Goal: Task Accomplishment & Management: Use online tool/utility

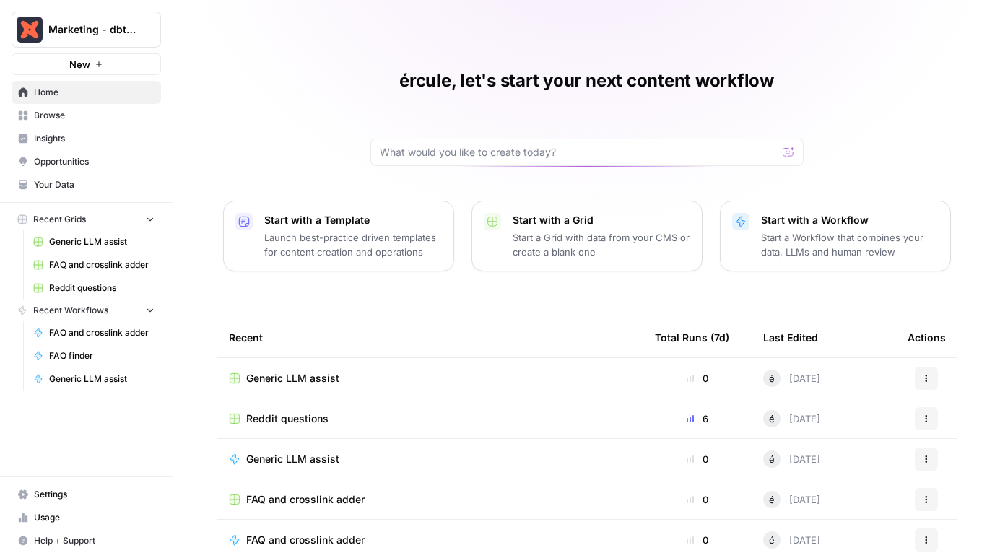
click at [80, 240] on span "Generic LLM assist" at bounding box center [101, 241] width 105 height 13
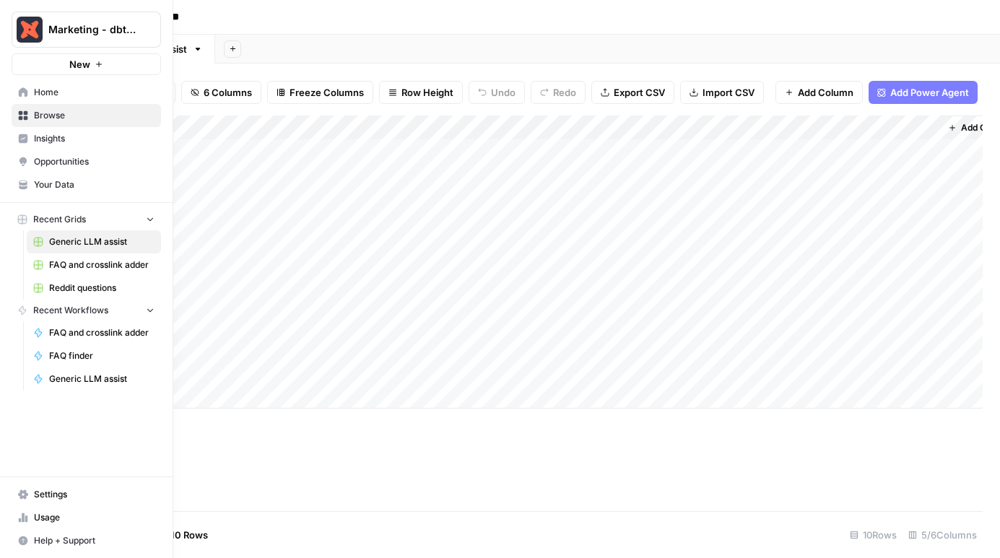
click at [31, 117] on link "Browse" at bounding box center [87, 115] width 150 height 23
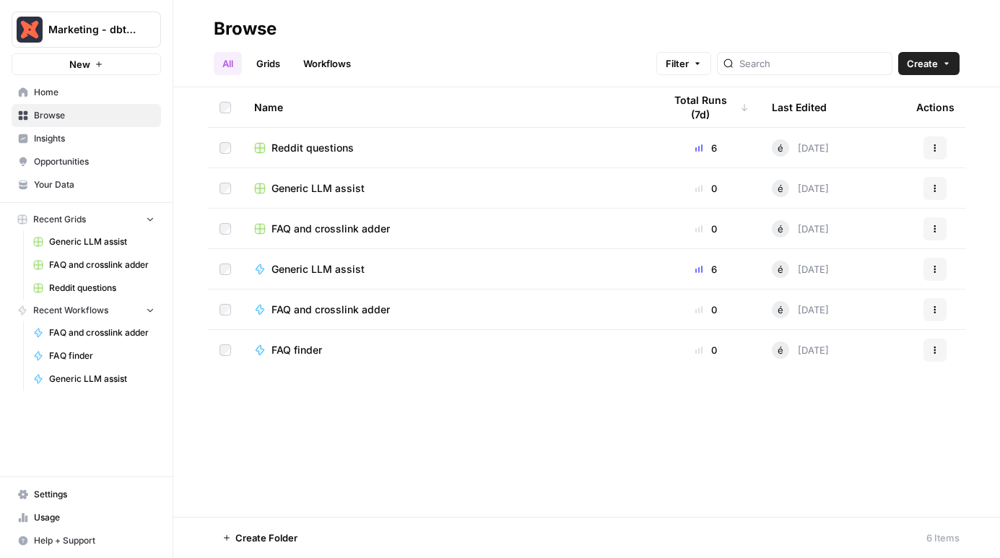
click at [329, 222] on span "FAQ and crosslink adder" at bounding box center [331, 229] width 118 height 14
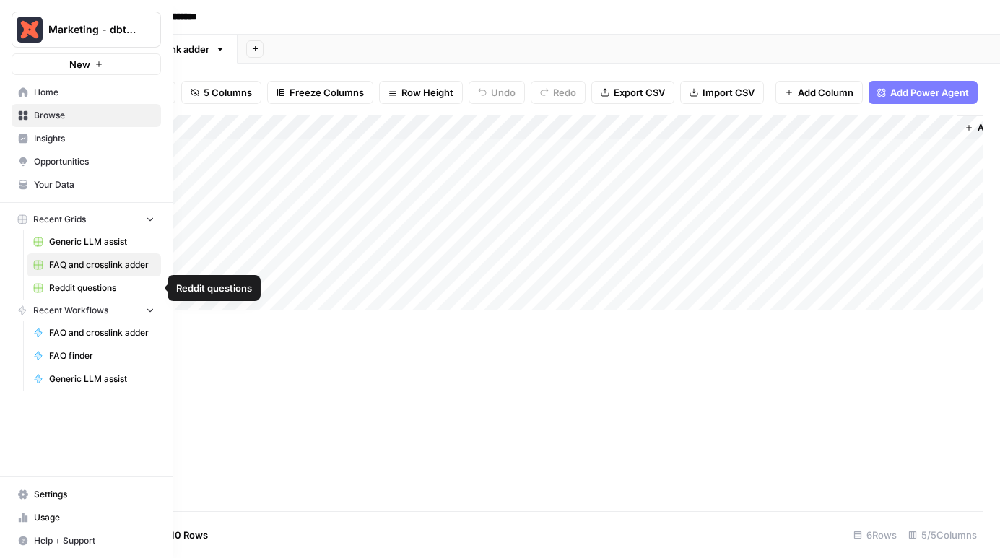
click at [86, 280] on link "Reddit questions" at bounding box center [94, 288] width 134 height 23
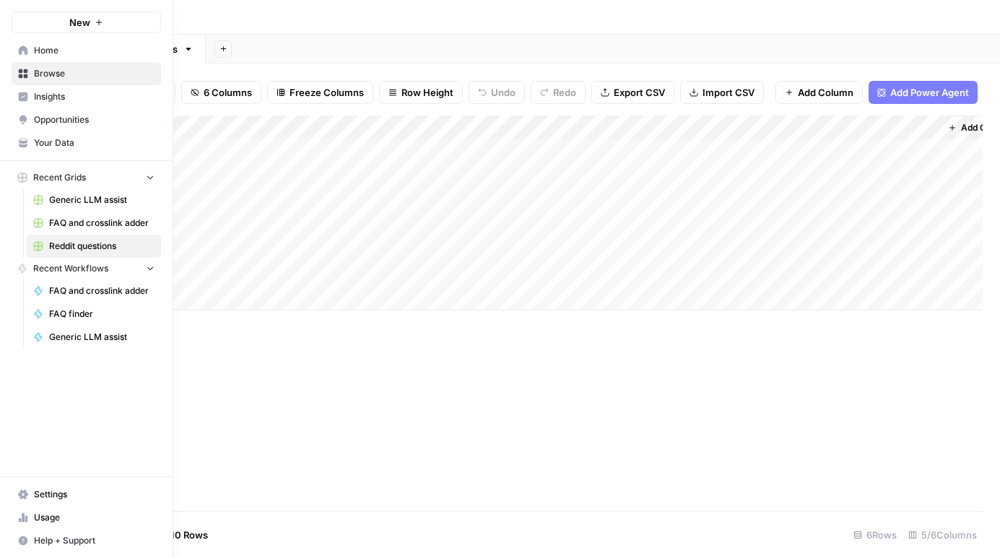
click at [98, 312] on span "FAQ finder" at bounding box center [101, 314] width 105 height 13
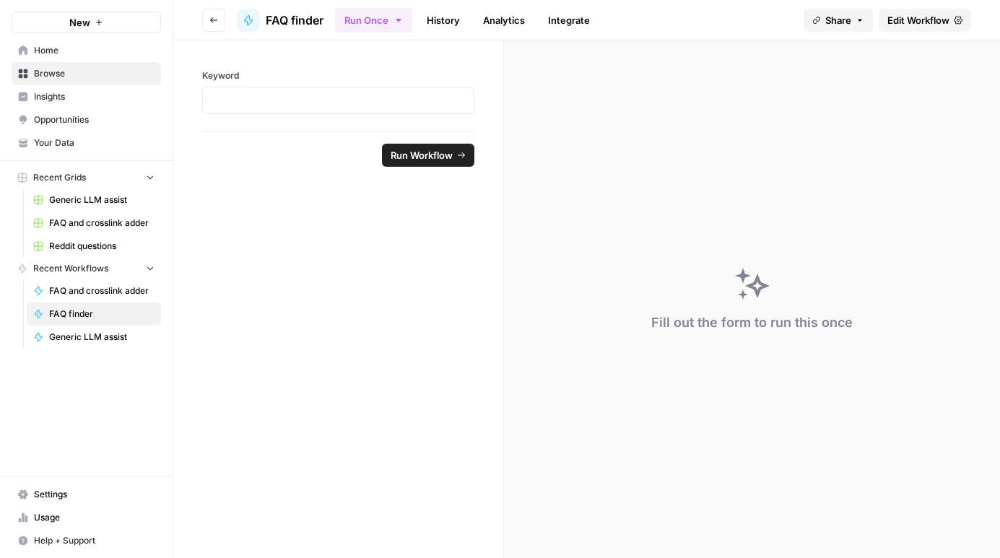
click at [917, 14] on span "Edit Workflow" at bounding box center [919, 20] width 62 height 14
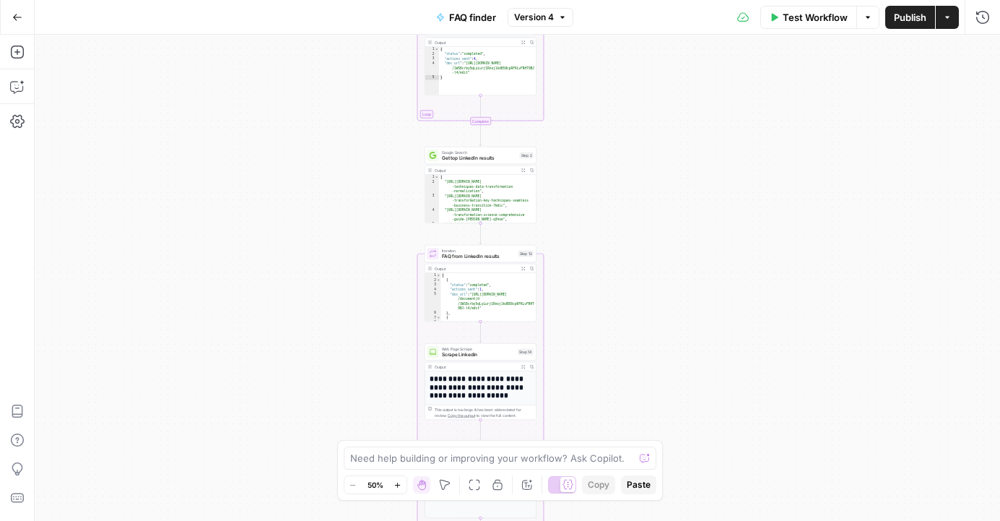
click at [277, 118] on div "Workflow Set Inputs Inputs Integration Google doc for questions Step 7 Output E…" at bounding box center [518, 278] width 966 height 486
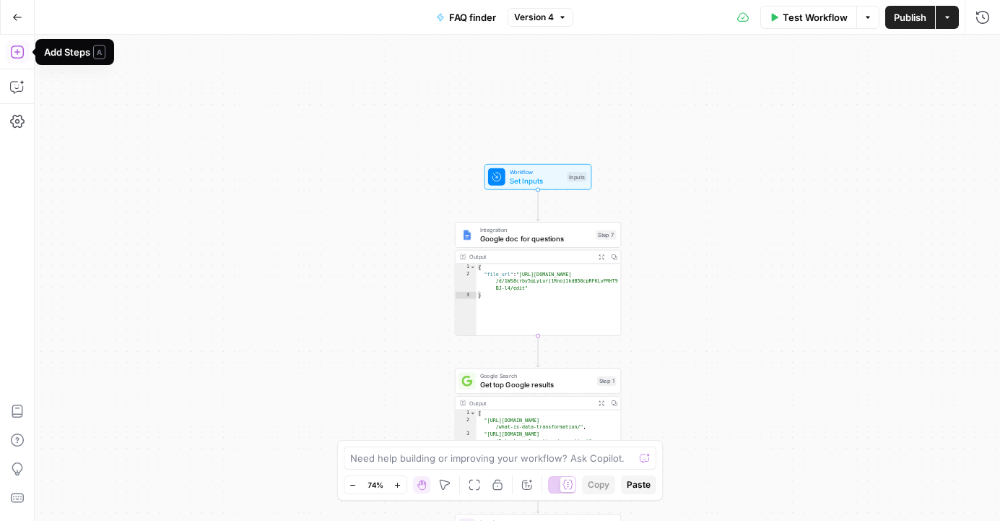
click at [14, 55] on icon "button" at bounding box center [17, 52] width 14 height 14
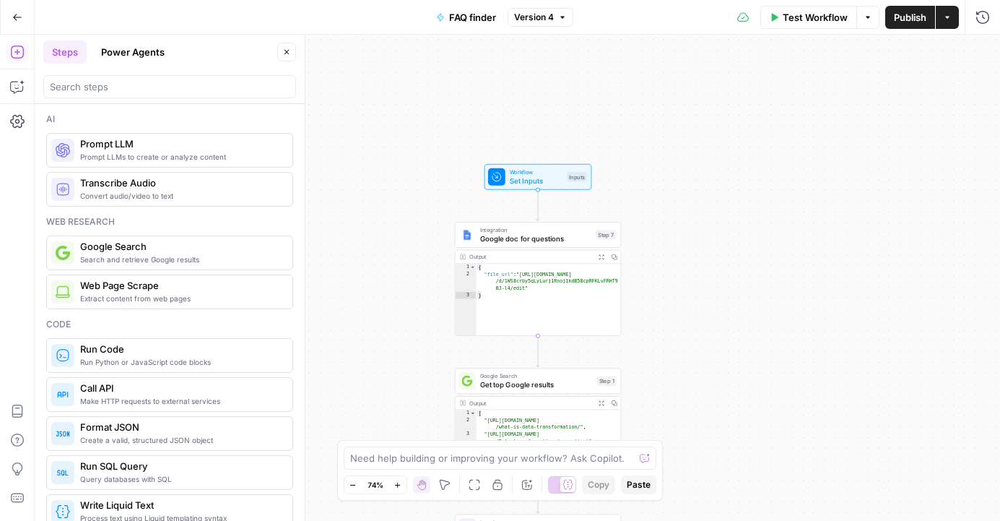
click at [149, 52] on button "Power Agents" at bounding box center [132, 51] width 81 height 23
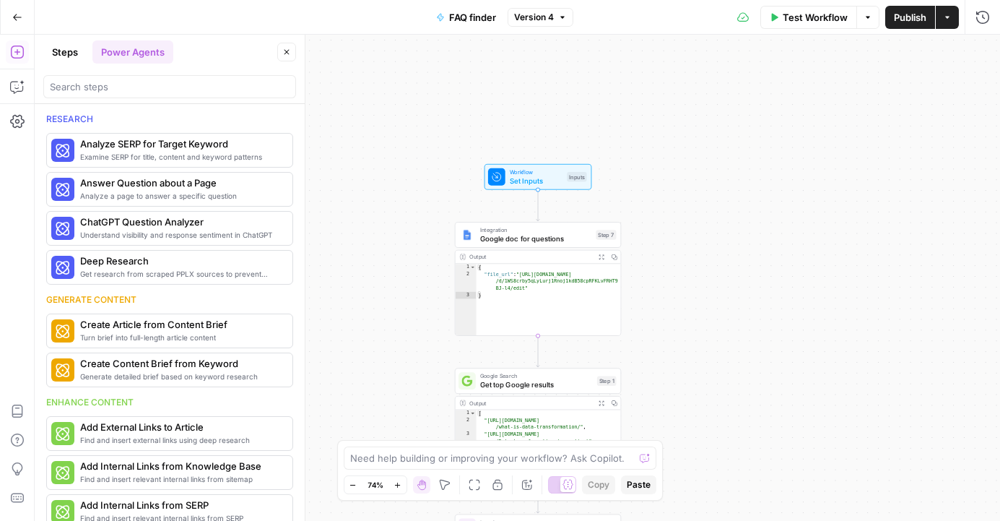
click at [63, 42] on button "Steps" at bounding box center [64, 51] width 43 height 23
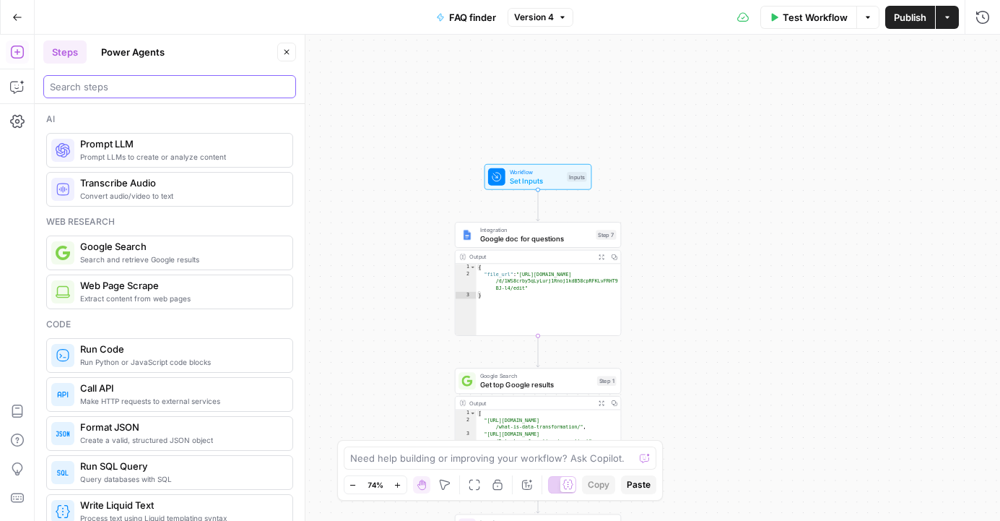
click at [105, 92] on input "search" at bounding box center [170, 86] width 240 height 14
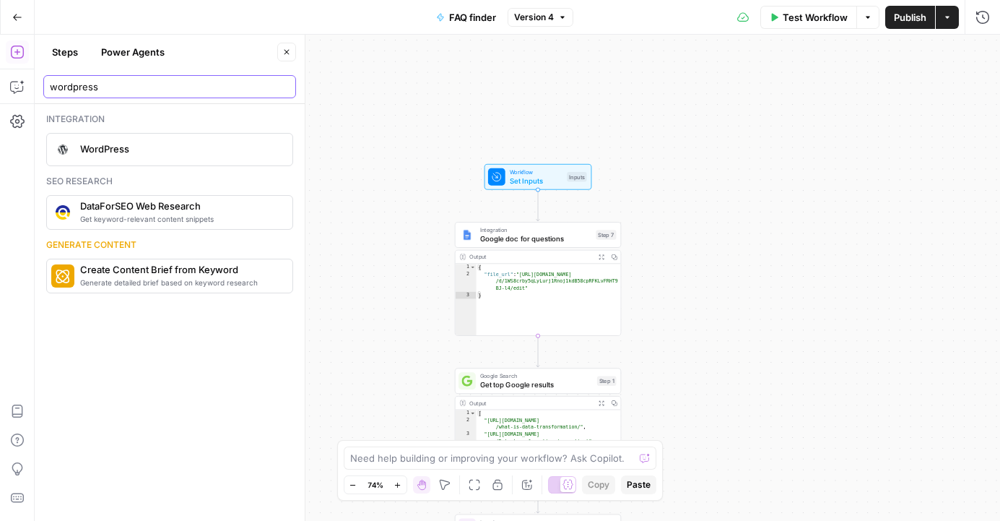
click at [121, 86] on input "wordpress" at bounding box center [170, 86] width 240 height 14
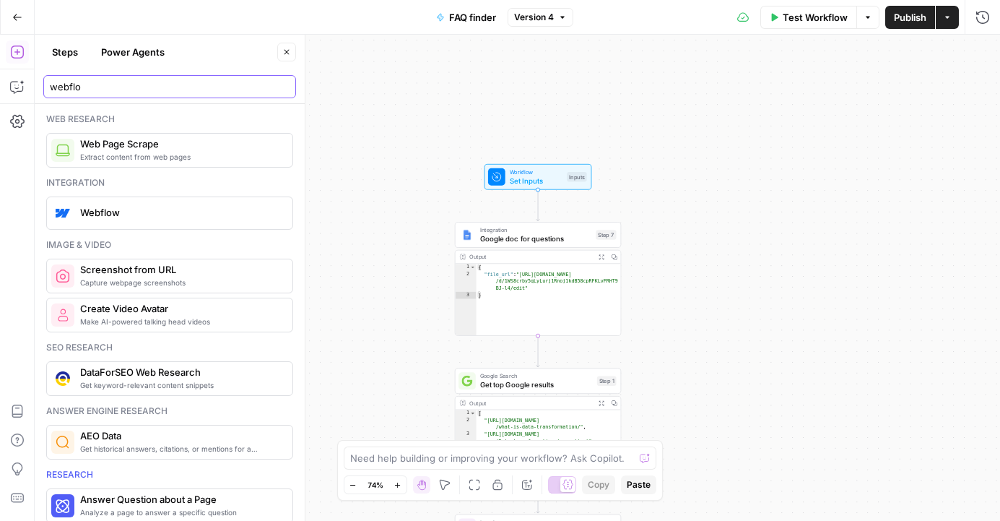
type input "webflow"
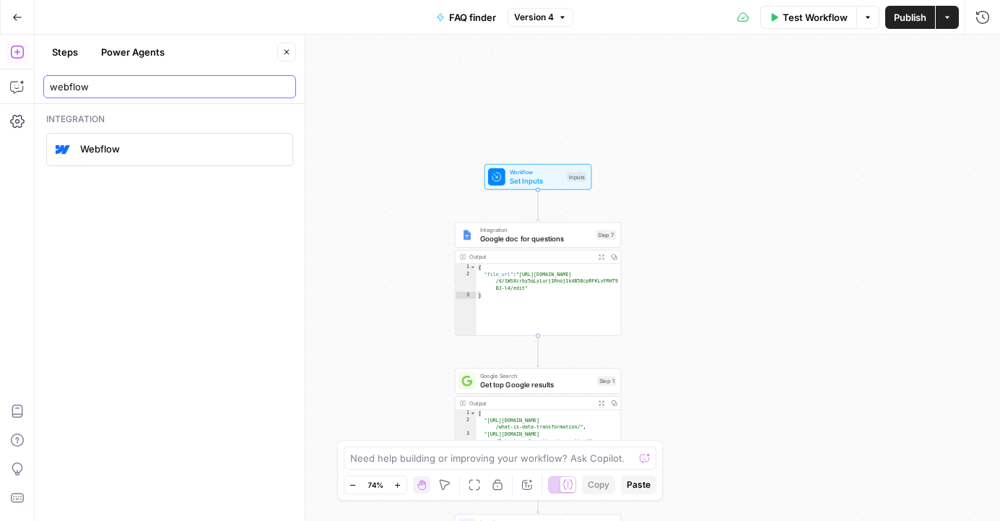
click at [282, 92] on input "webflow" at bounding box center [170, 86] width 240 height 14
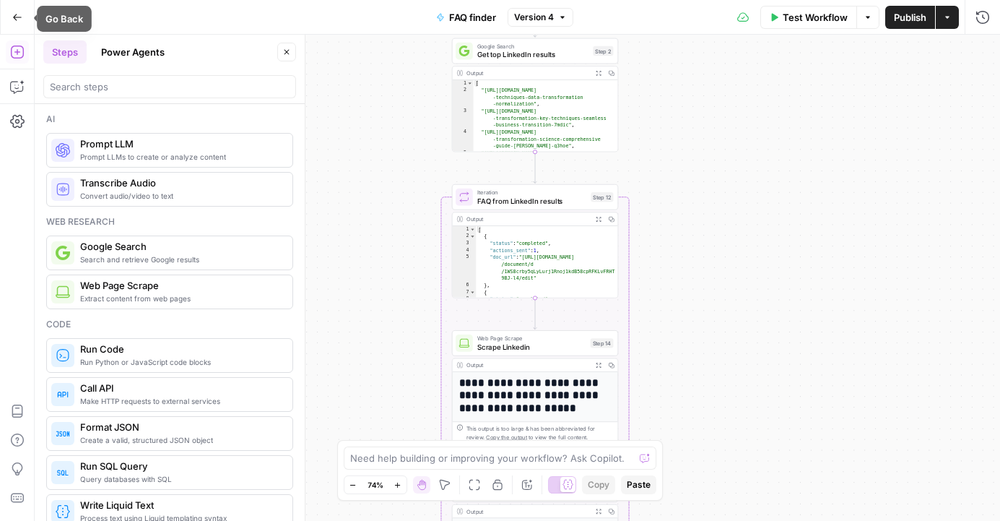
click at [14, 21] on icon "button" at bounding box center [17, 17] width 10 height 10
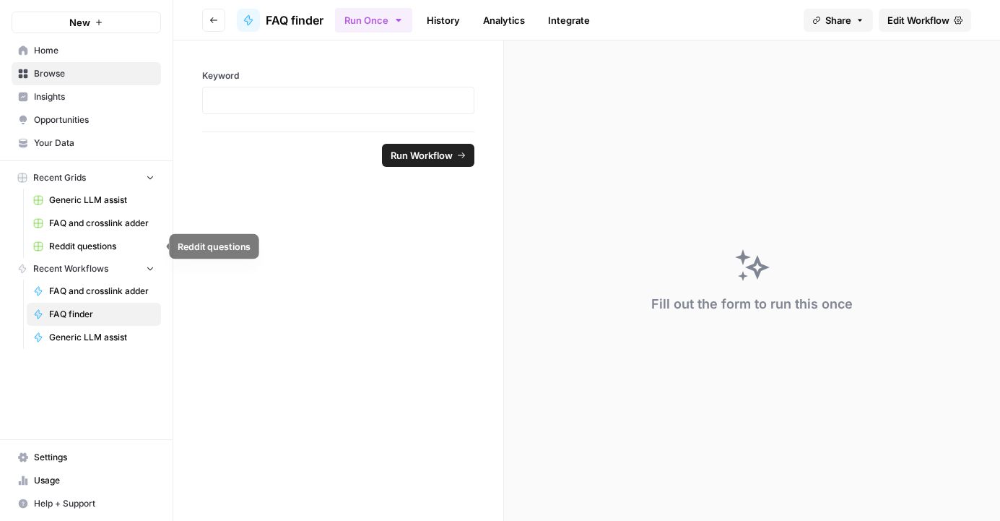
click at [84, 244] on span "Reddit questions" at bounding box center [101, 246] width 105 height 13
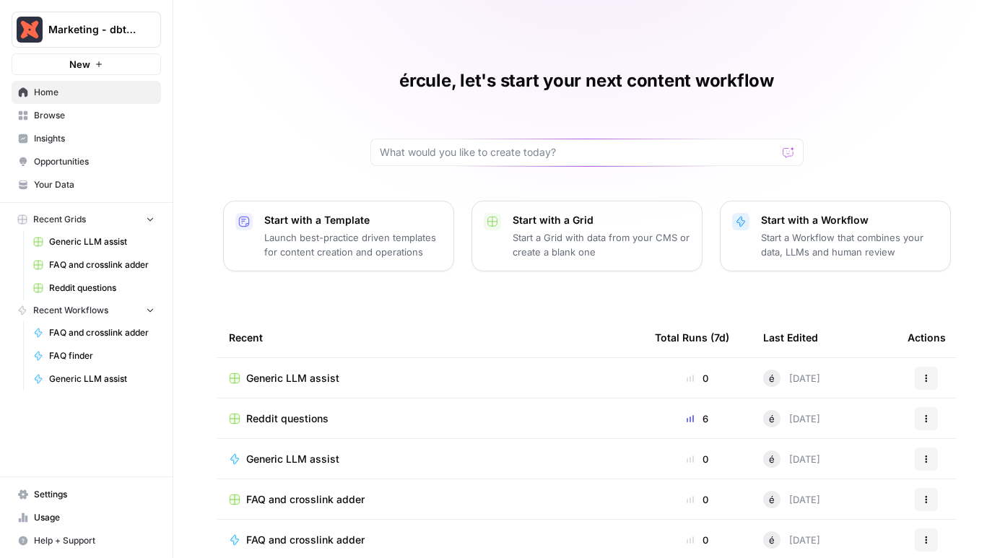
click at [90, 329] on span "FAQ and crosslink adder" at bounding box center [101, 332] width 105 height 13
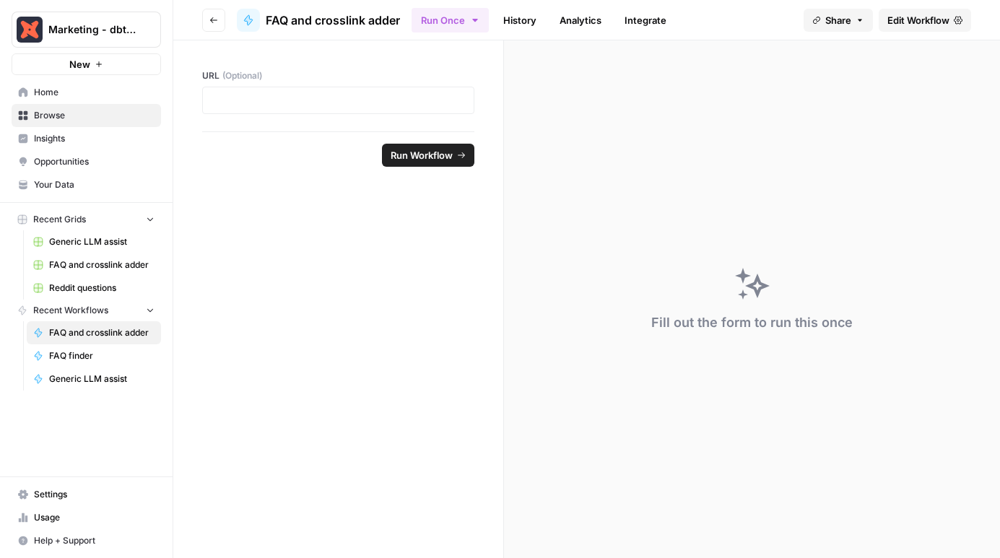
click at [638, 18] on link "Integrate" at bounding box center [645, 20] width 59 height 23
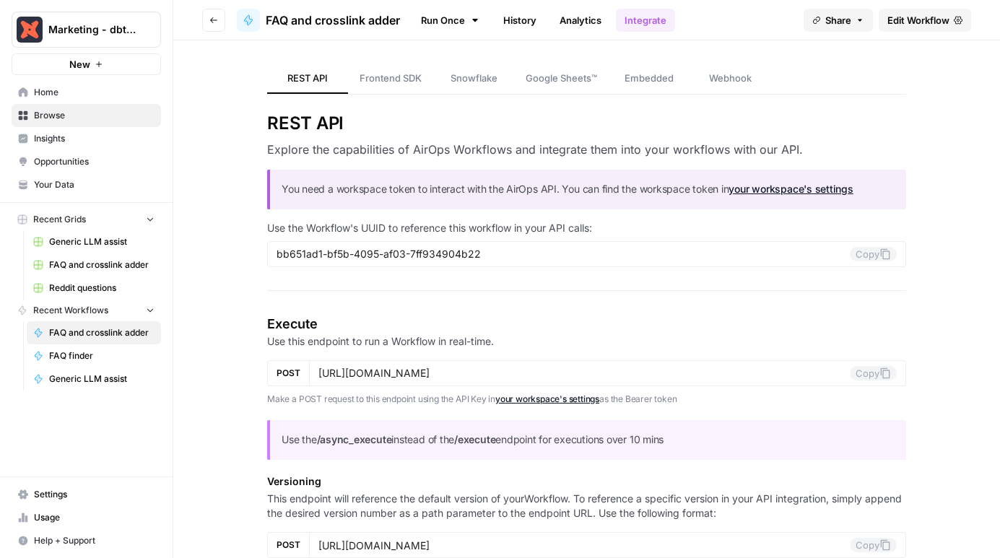
click at [512, 22] on link "History" at bounding box center [520, 20] width 51 height 23
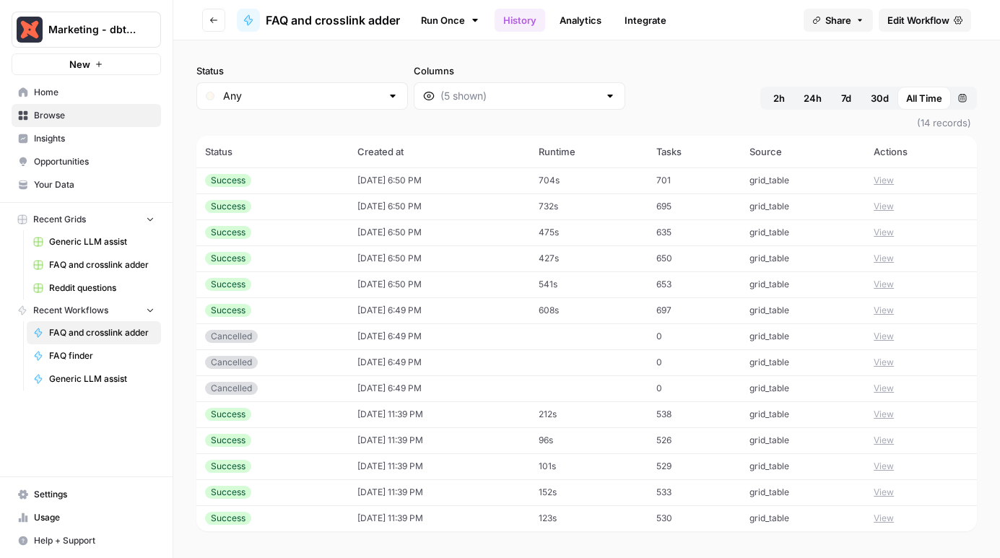
click at [454, 16] on link "Run Once" at bounding box center [450, 20] width 77 height 25
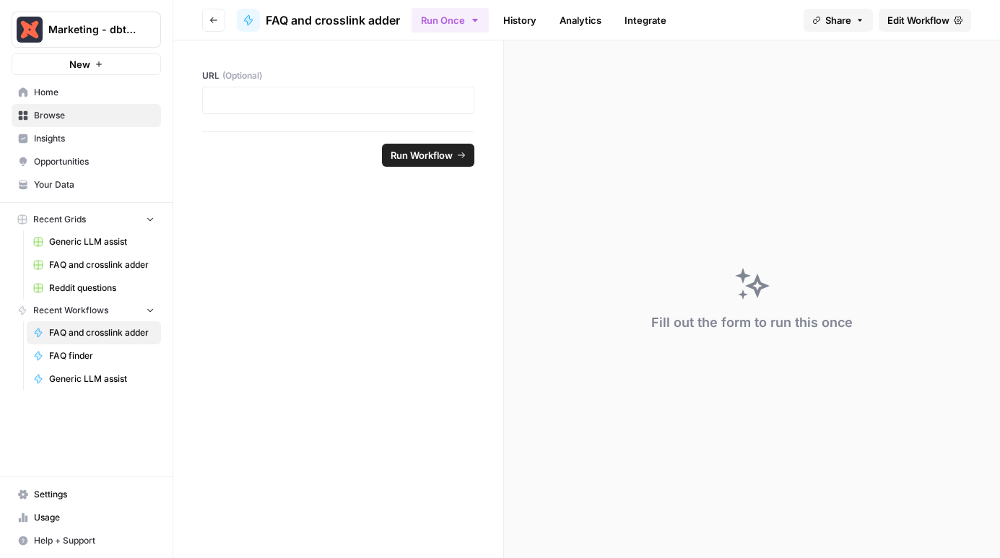
click at [211, 16] on icon "button" at bounding box center [213, 20] width 9 height 9
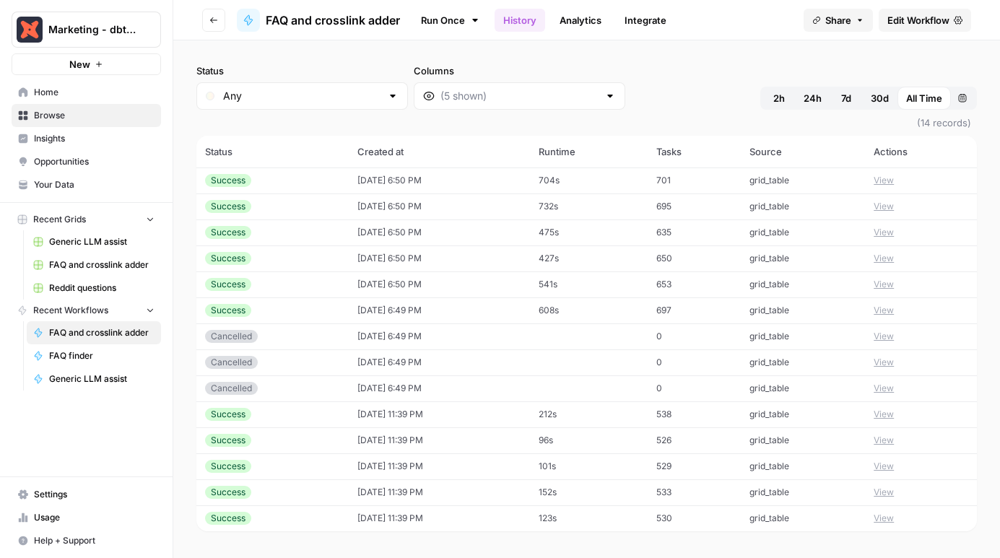
click at [79, 356] on span "FAQ finder" at bounding box center [101, 356] width 105 height 13
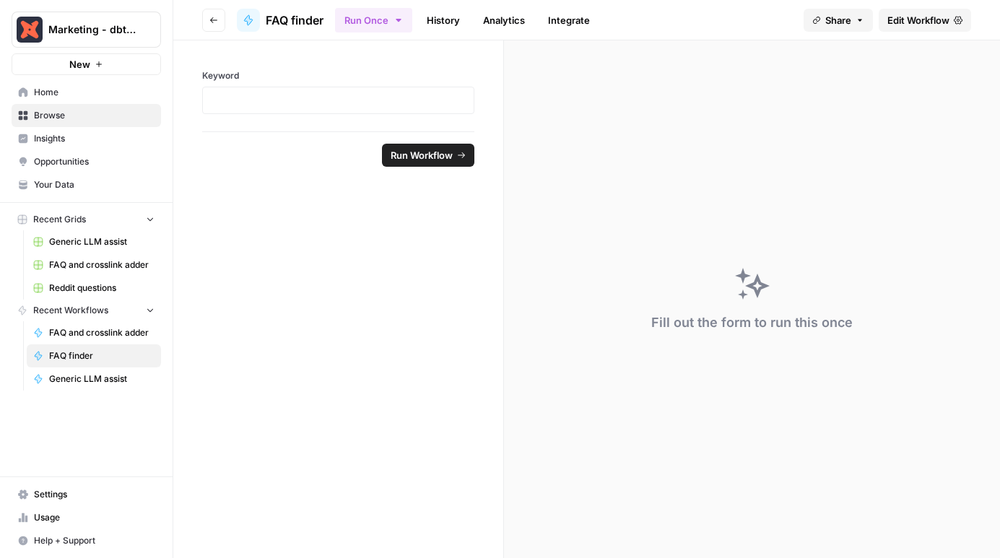
click at [221, 13] on button "Go back" at bounding box center [213, 20] width 23 height 23
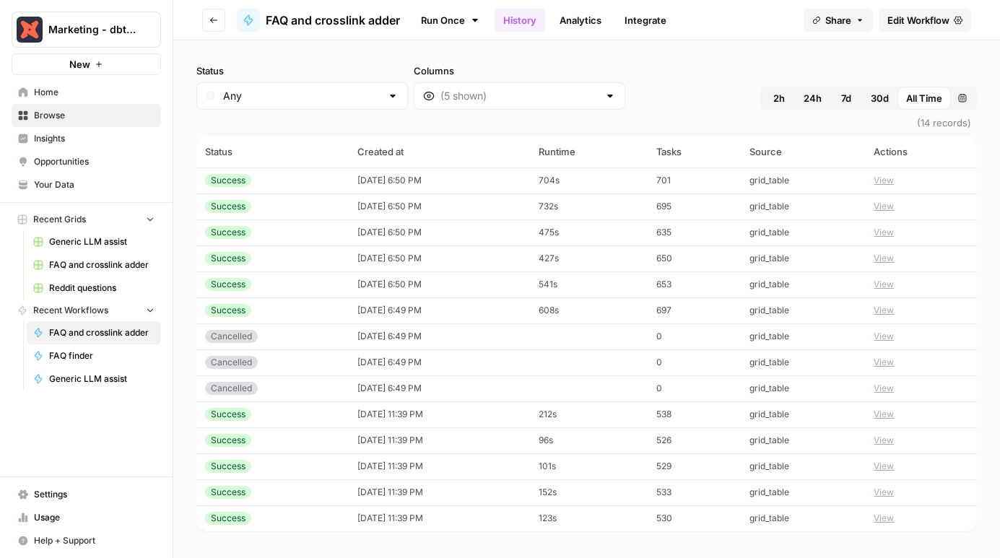
click at [909, 19] on span "Edit Workflow" at bounding box center [919, 20] width 62 height 14
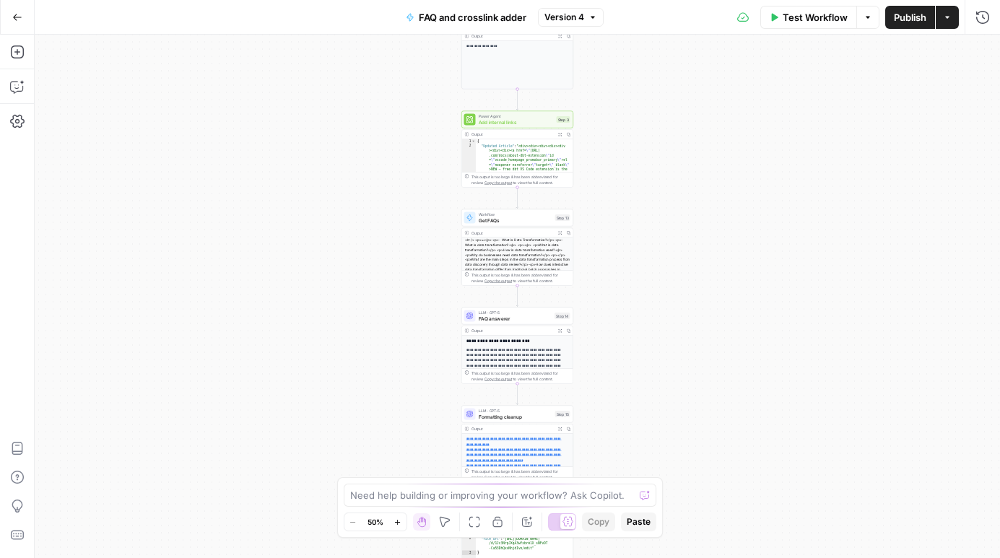
click at [16, 51] on icon "button" at bounding box center [16, 52] width 13 height 13
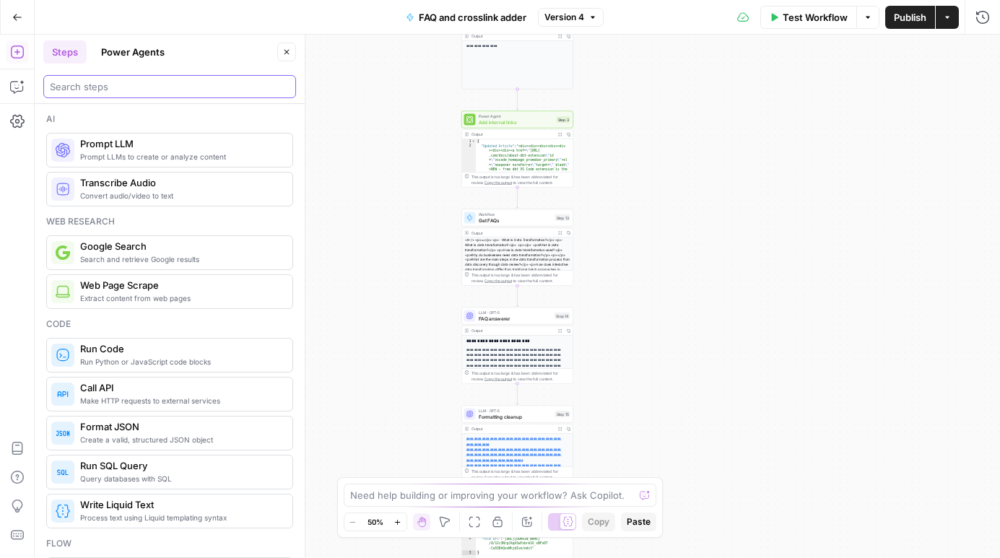
click at [146, 91] on input "search" at bounding box center [170, 86] width 240 height 14
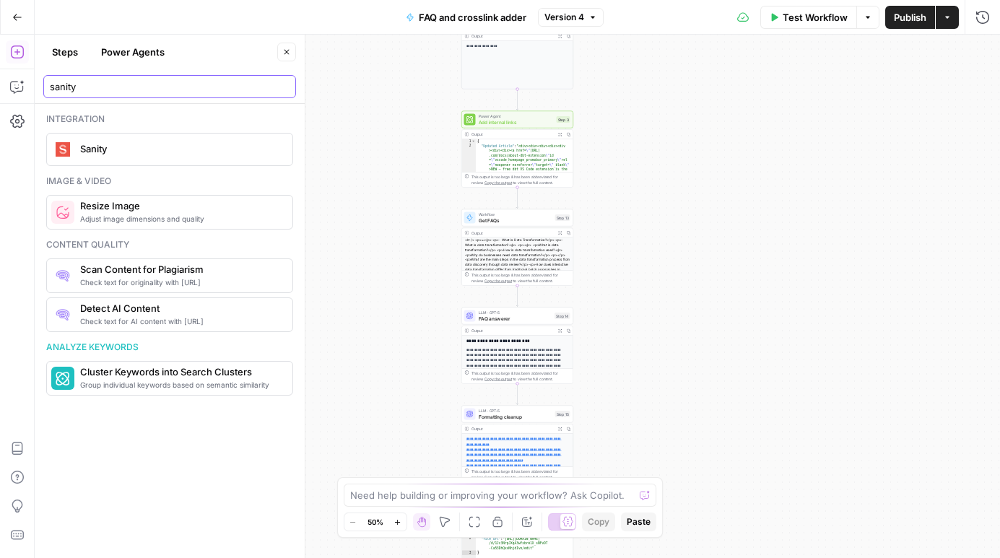
type input "sanity"
click at [691, 189] on div "**********" at bounding box center [518, 297] width 966 height 524
click at [142, 150] on span "Sanity" at bounding box center [180, 149] width 201 height 14
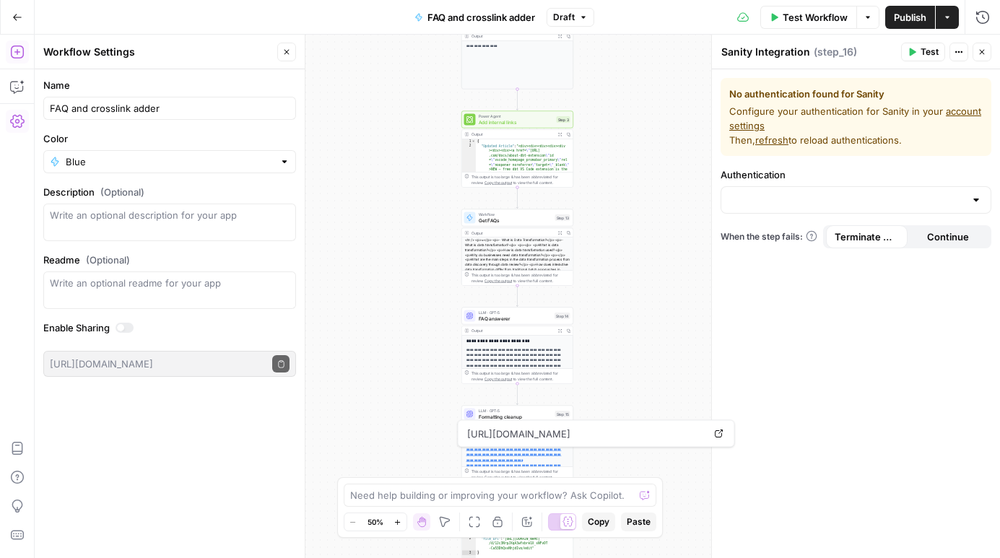
click at [751, 125] on link "account settings" at bounding box center [856, 118] width 252 height 26
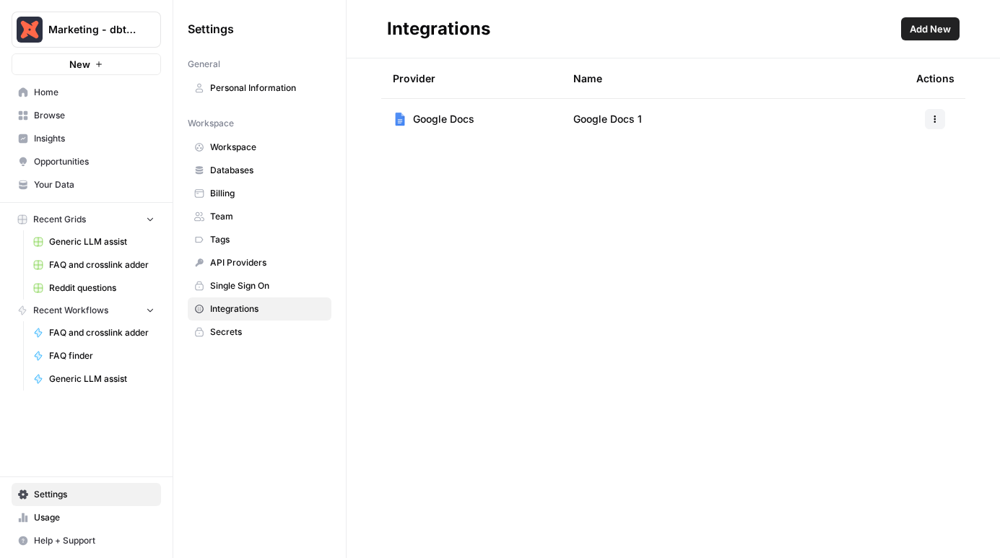
click at [932, 19] on button "Add New" at bounding box center [930, 28] width 59 height 23
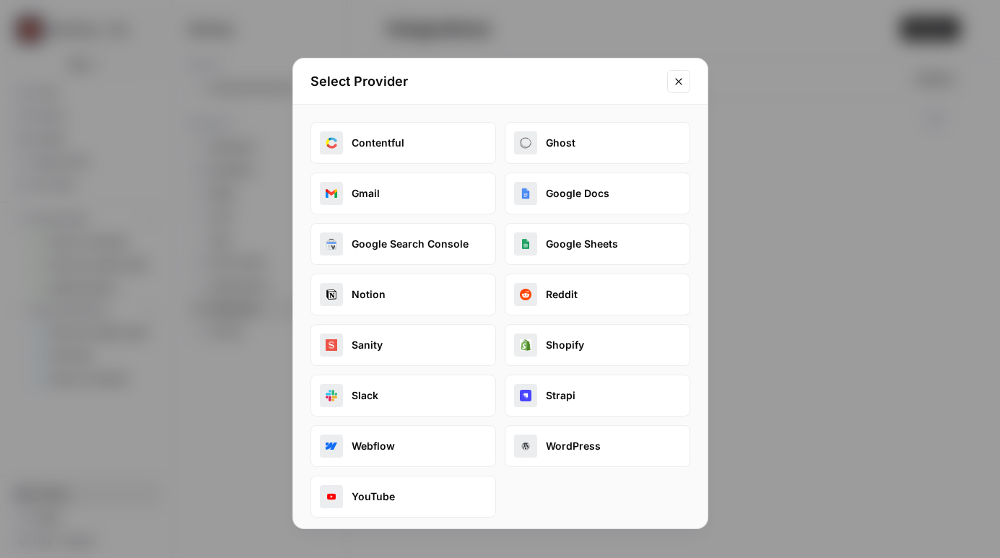
scroll to position [2, 0]
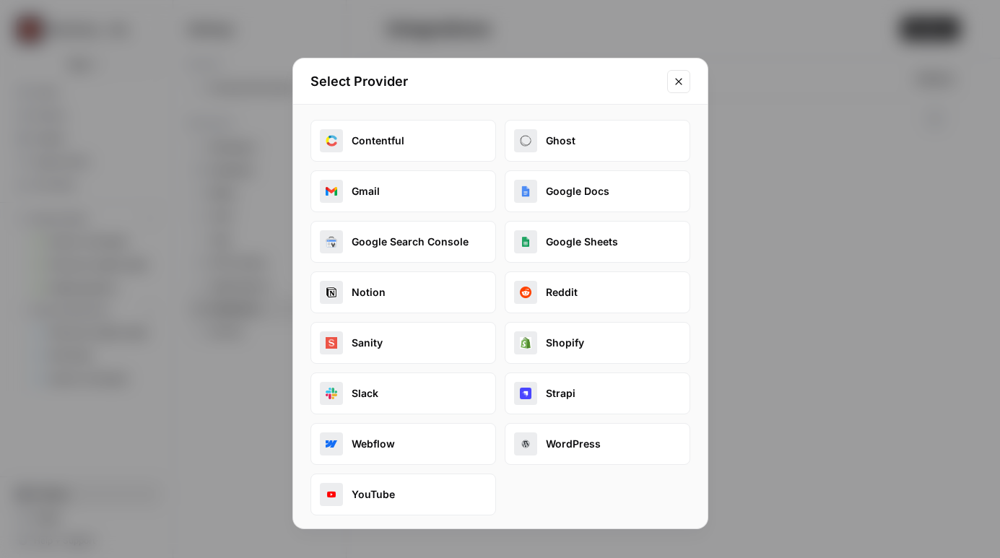
click at [392, 335] on button "Sanity" at bounding box center [404, 343] width 186 height 42
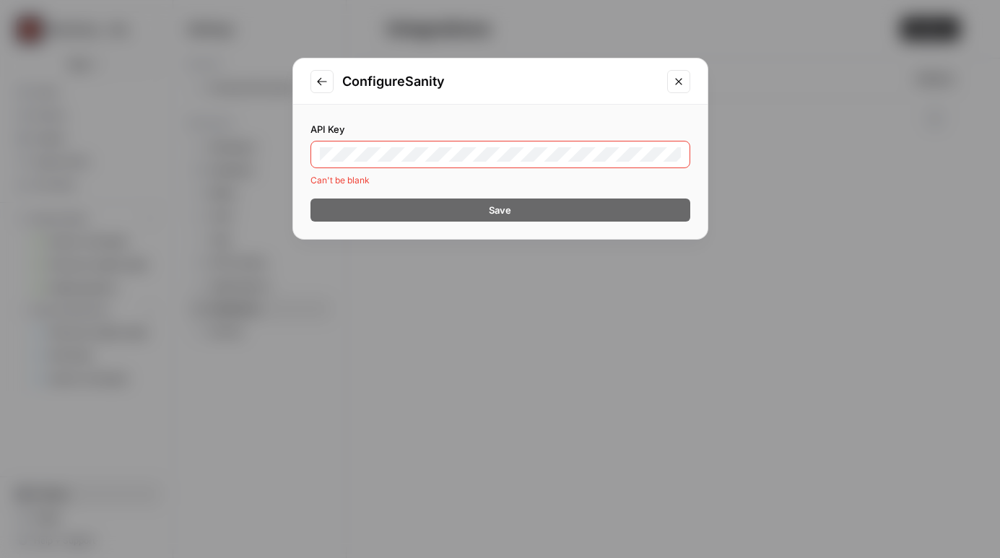
click at [509, 90] on h2 "Configure Sanity" at bounding box center [500, 82] width 316 height 20
click at [680, 81] on icon "Close modal" at bounding box center [679, 82] width 12 height 12
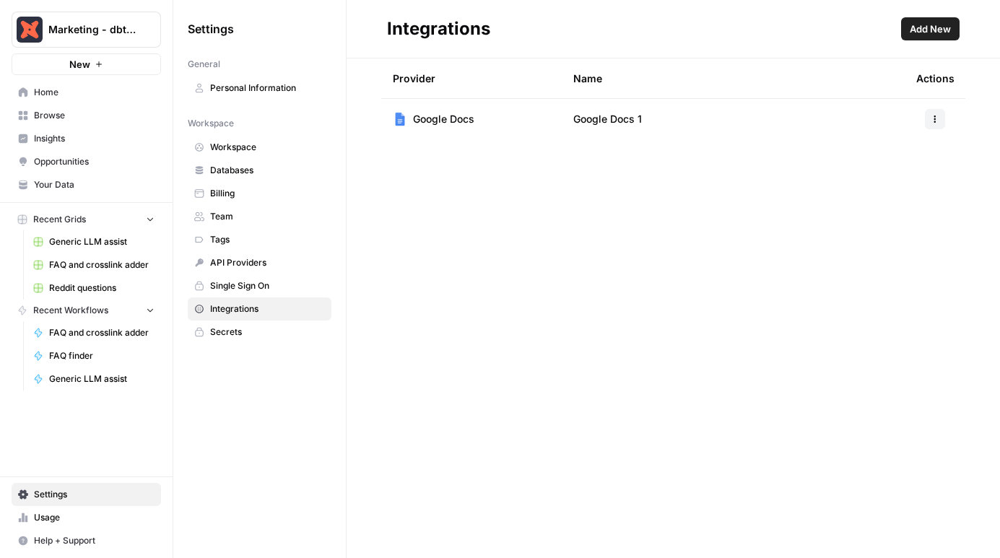
click at [937, 115] on icon "button" at bounding box center [935, 119] width 9 height 9
click at [760, 59] on div "Name" at bounding box center [734, 79] width 320 height 40
click at [748, 55] on header "Integrations Add New" at bounding box center [674, 29] width 654 height 59
click at [922, 30] on span "Add New" at bounding box center [930, 29] width 41 height 14
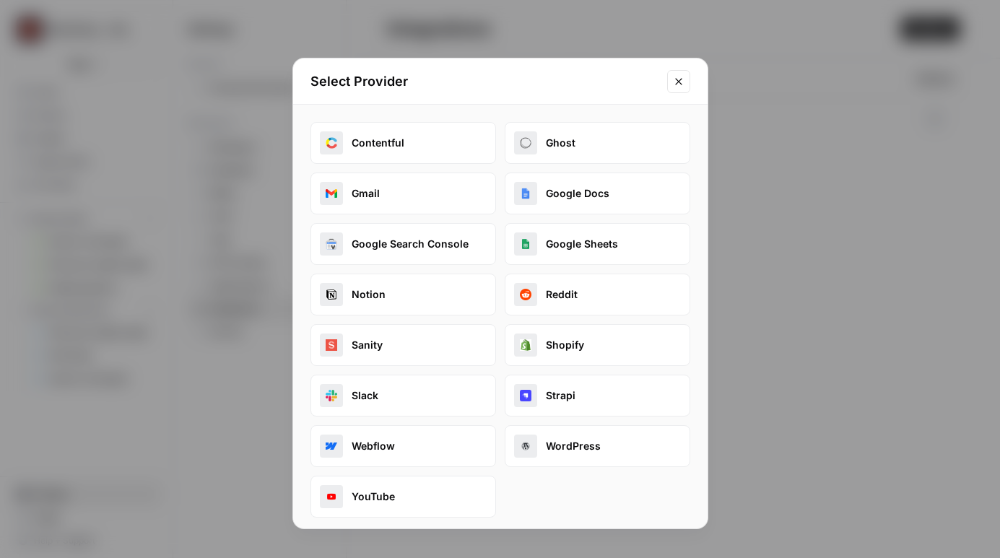
click at [382, 342] on button "Sanity" at bounding box center [404, 345] width 186 height 42
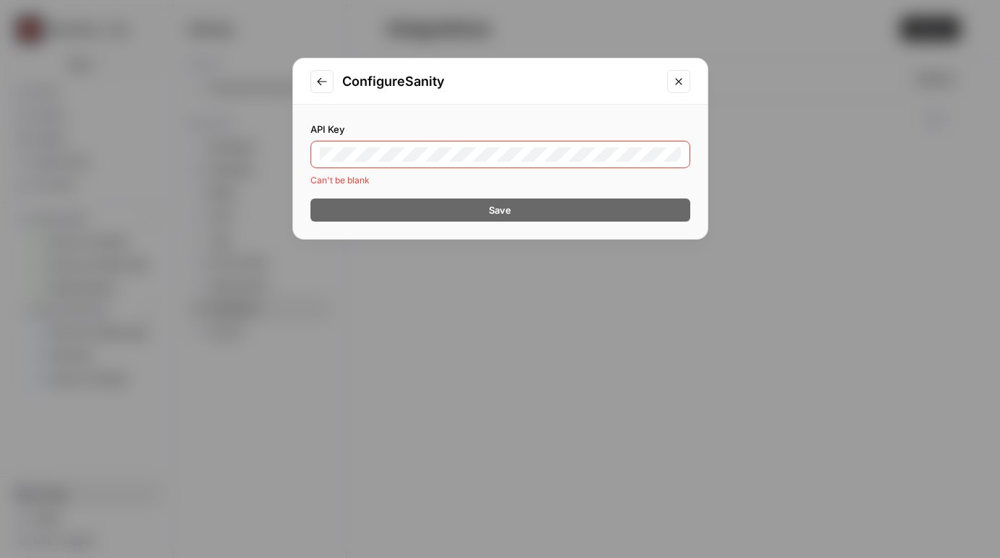
click at [528, 116] on div "API Key Can't be blank Save" at bounding box center [500, 172] width 415 height 134
click at [676, 83] on icon "Close modal" at bounding box center [679, 82] width 12 height 12
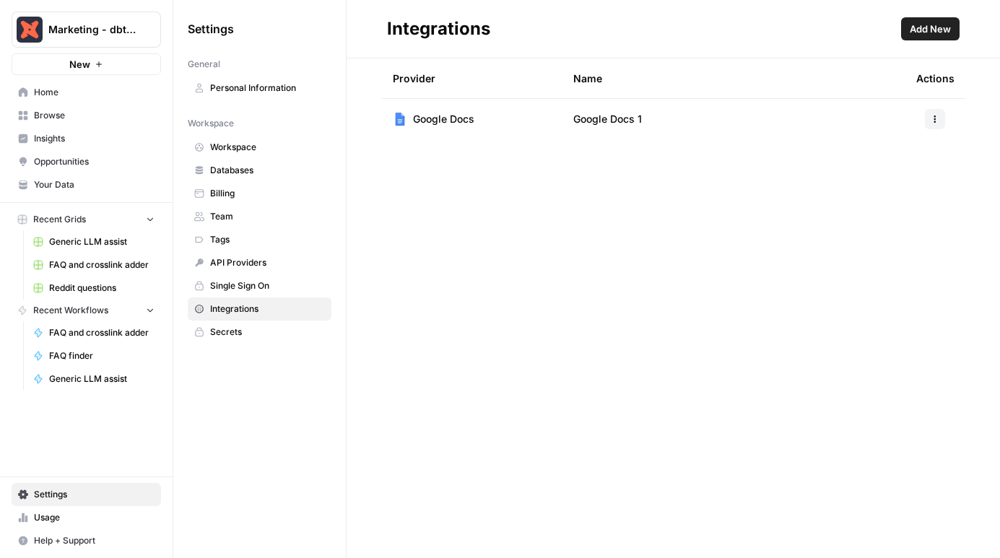
click at [581, 43] on header "Integrations Add New" at bounding box center [674, 29] width 654 height 59
click at [667, 44] on header "Integrations Add New" at bounding box center [674, 29] width 654 height 59
click at [921, 30] on span "Add New" at bounding box center [930, 29] width 41 height 14
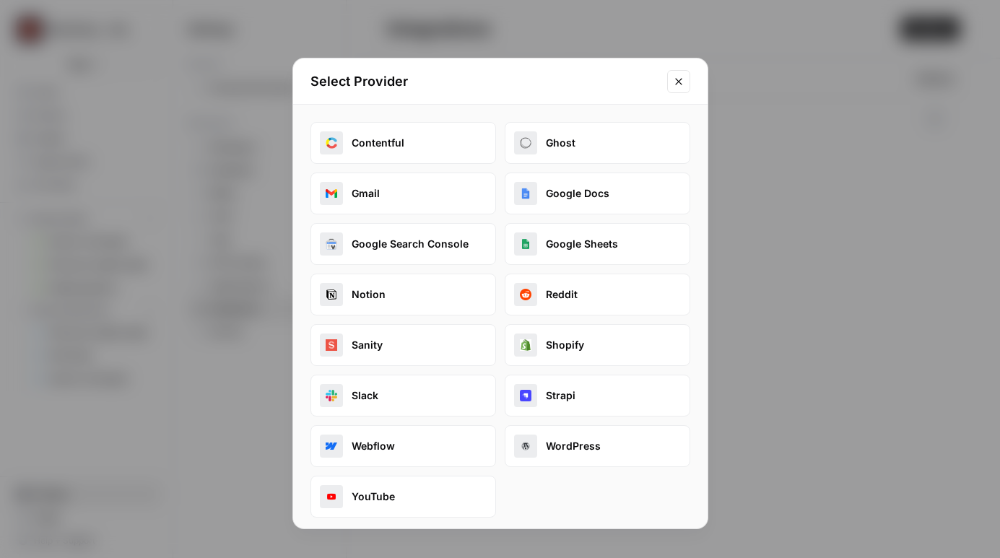
click at [441, 332] on button "Sanity" at bounding box center [404, 345] width 186 height 42
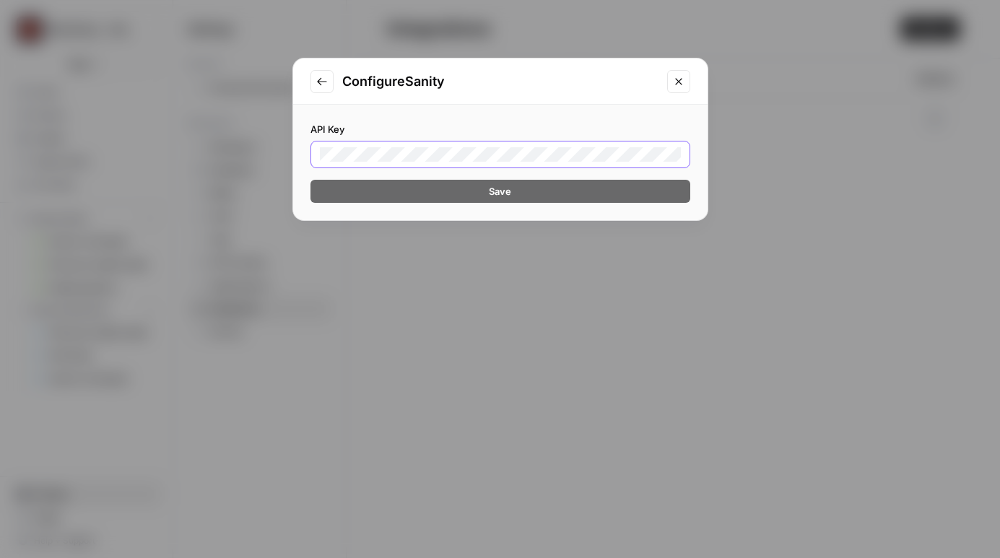
scroll to position [0, 662]
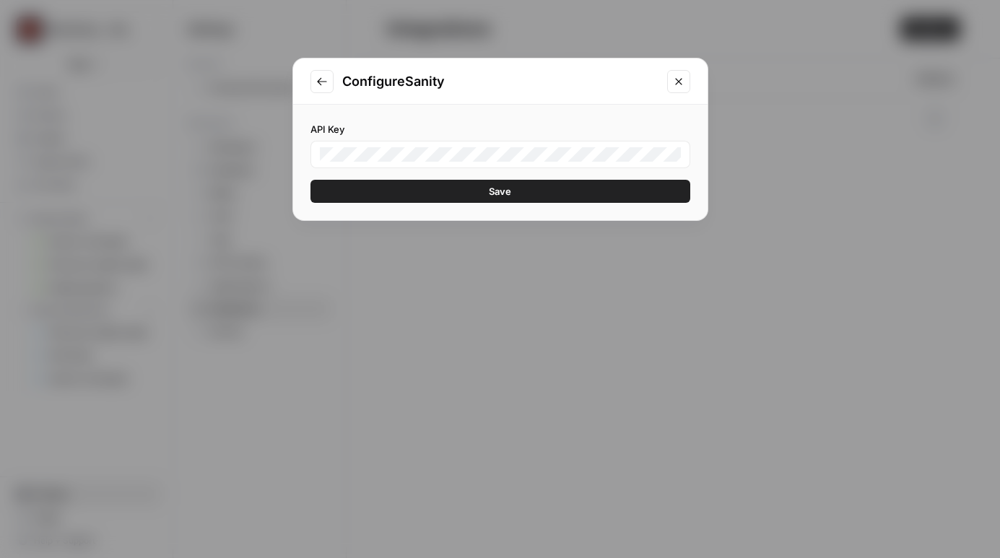
click at [456, 189] on button "Save" at bounding box center [501, 191] width 380 height 23
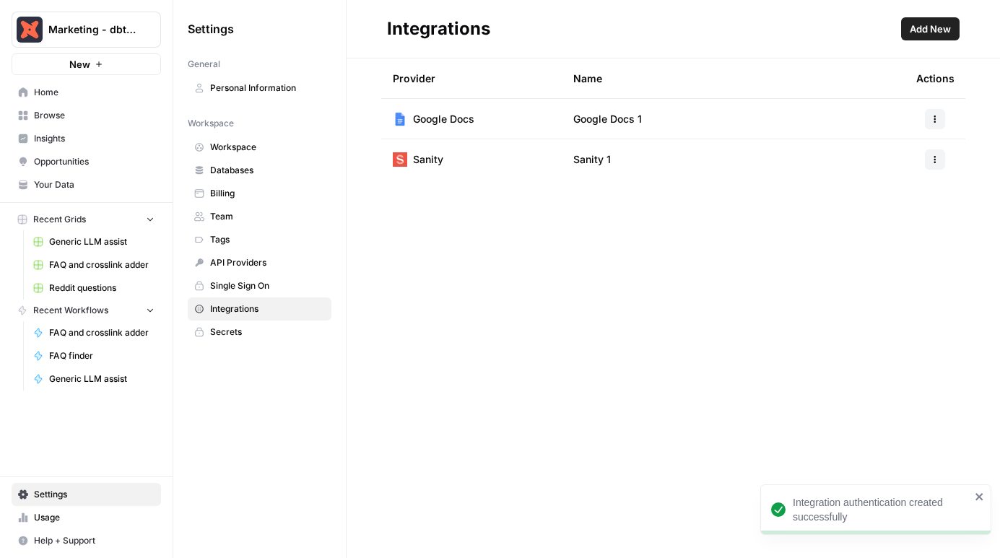
click at [936, 161] on icon "button" at bounding box center [935, 159] width 9 height 9
click at [897, 191] on span "Edit" at bounding box center [904, 192] width 46 height 14
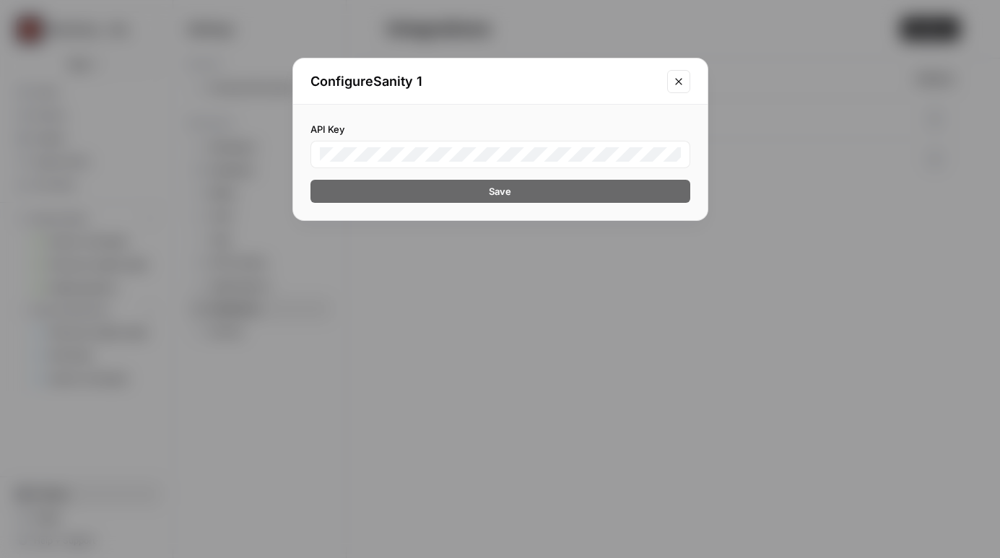
click at [678, 76] on icon "Close modal" at bounding box center [679, 82] width 12 height 12
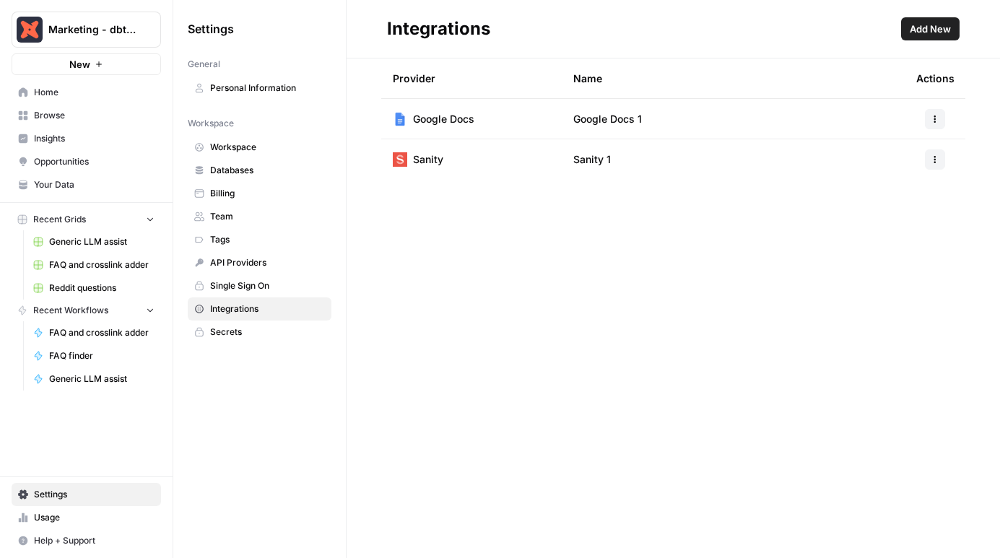
click at [525, 154] on td "Sanity" at bounding box center [471, 159] width 181 height 40
click at [579, 155] on span "Sanity 1" at bounding box center [593, 159] width 38 height 14
click at [92, 87] on span "Home" at bounding box center [94, 92] width 121 height 13
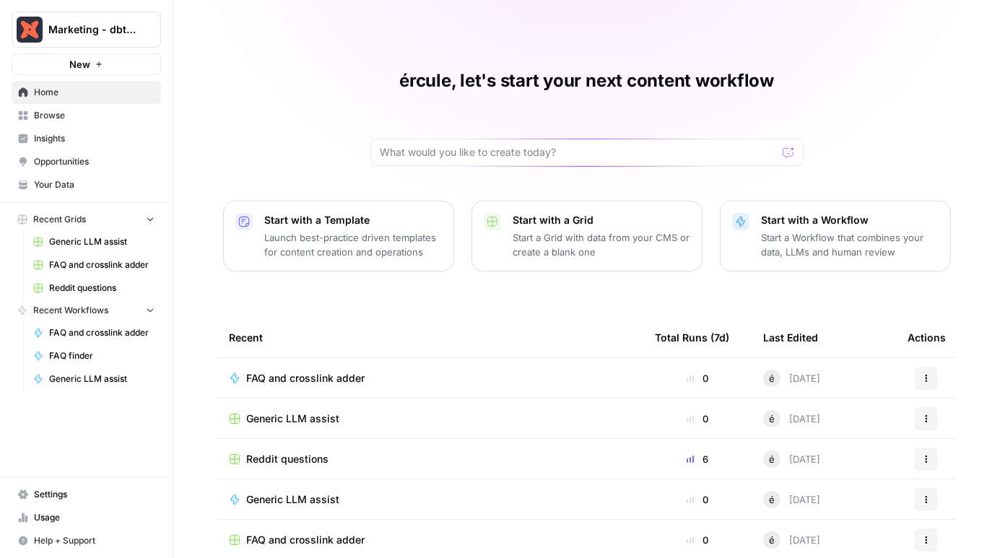
click at [323, 380] on span "FAQ and crosslink adder" at bounding box center [305, 378] width 118 height 14
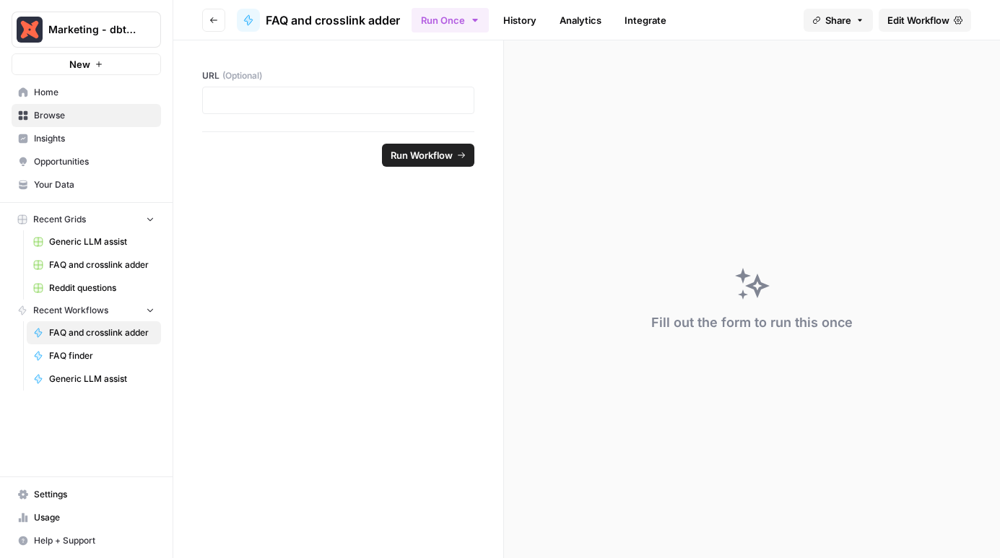
click at [894, 19] on span "Edit Workflow" at bounding box center [919, 20] width 62 height 14
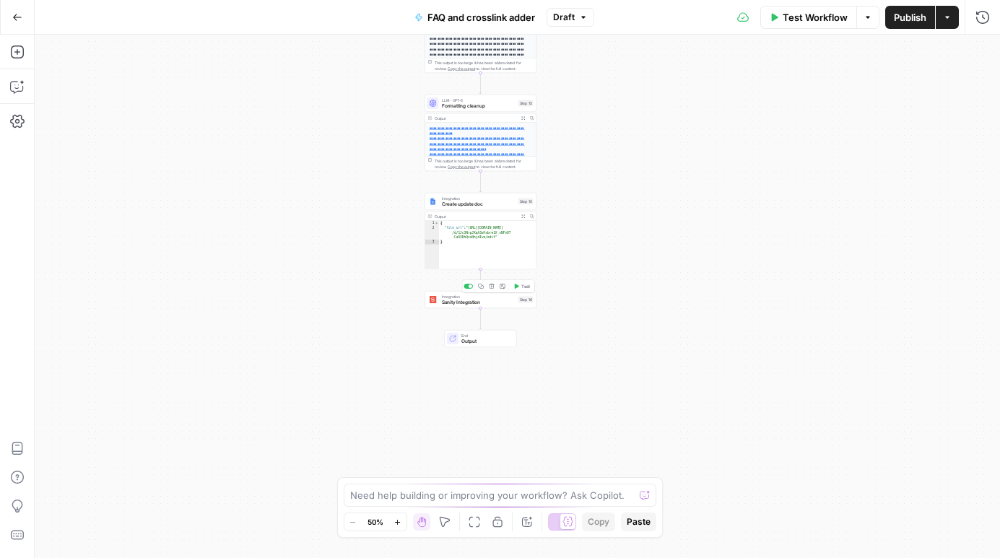
click at [457, 301] on span "Sanity Integration" at bounding box center [479, 302] width 74 height 7
click at [865, 125] on div "Authentication When the step fails: Terminate Workflow Continue" at bounding box center [856, 313] width 288 height 489
click at [865, 116] on input "Authentication" at bounding box center [847, 110] width 235 height 14
click at [799, 143] on span "Sanity 1" at bounding box center [853, 146] width 241 height 14
type input "Sanity 1"
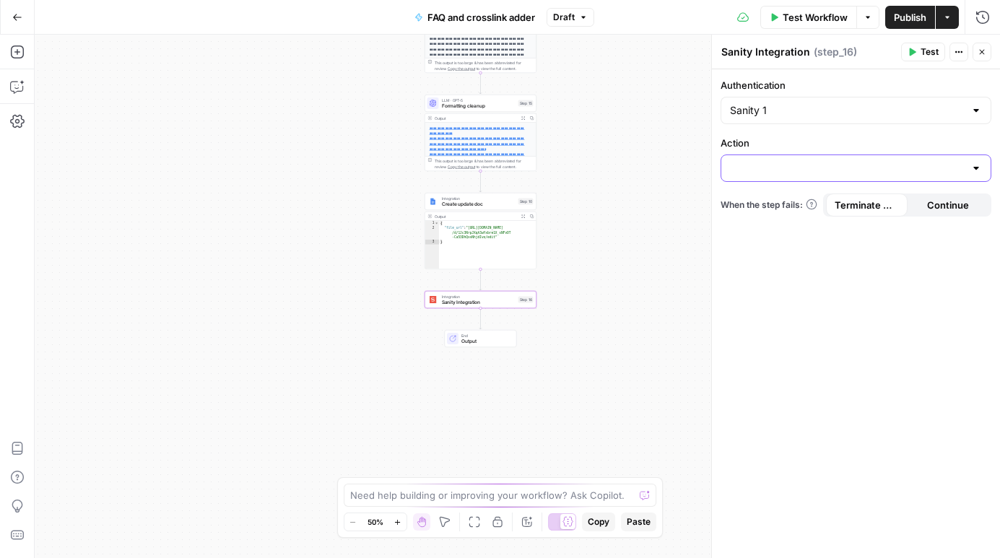
click at [795, 166] on input "Action" at bounding box center [847, 168] width 235 height 14
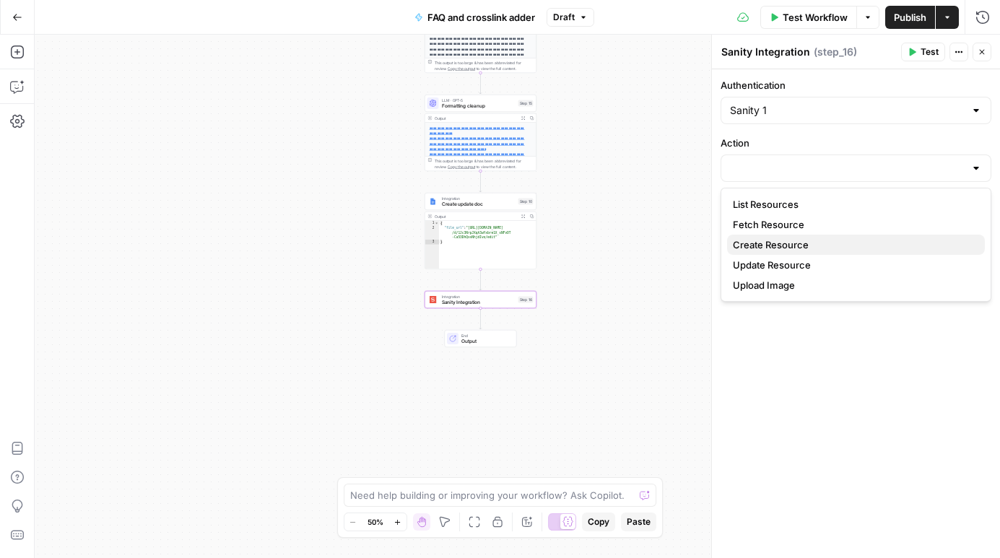
click at [772, 243] on span "Create Resource" at bounding box center [853, 245] width 241 height 14
type input "Create Resource"
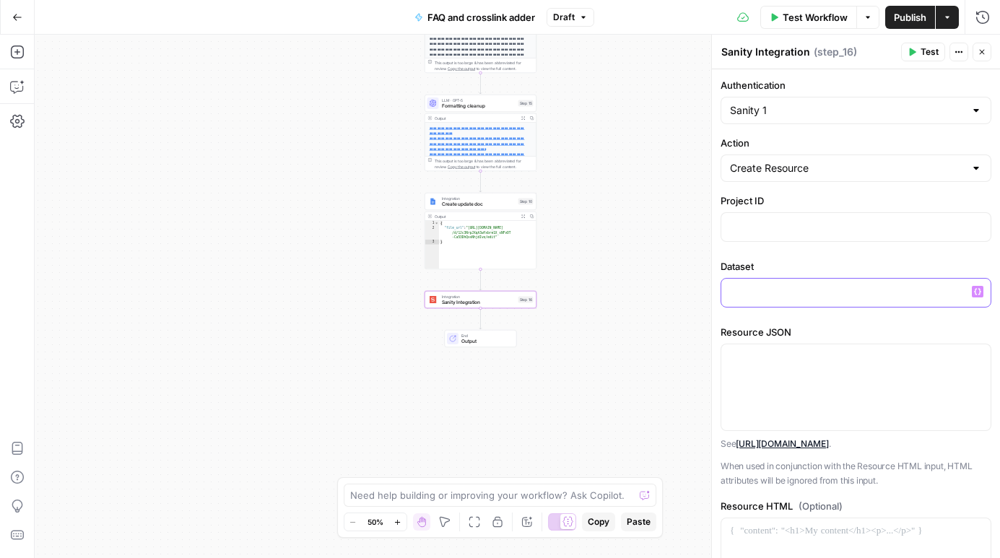
click at [821, 294] on p at bounding box center [856, 292] width 252 height 14
click at [850, 236] on div at bounding box center [856, 227] width 269 height 28
click at [808, 173] on input "Action" at bounding box center [847, 168] width 235 height 14
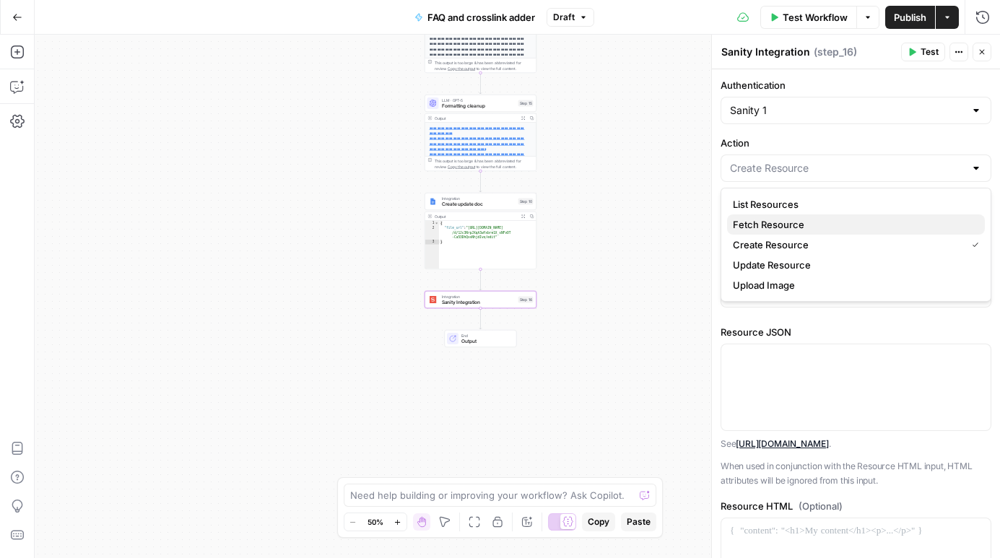
click at [798, 222] on span "Fetch Resource" at bounding box center [853, 224] width 241 height 14
type input "Fetch Resource"
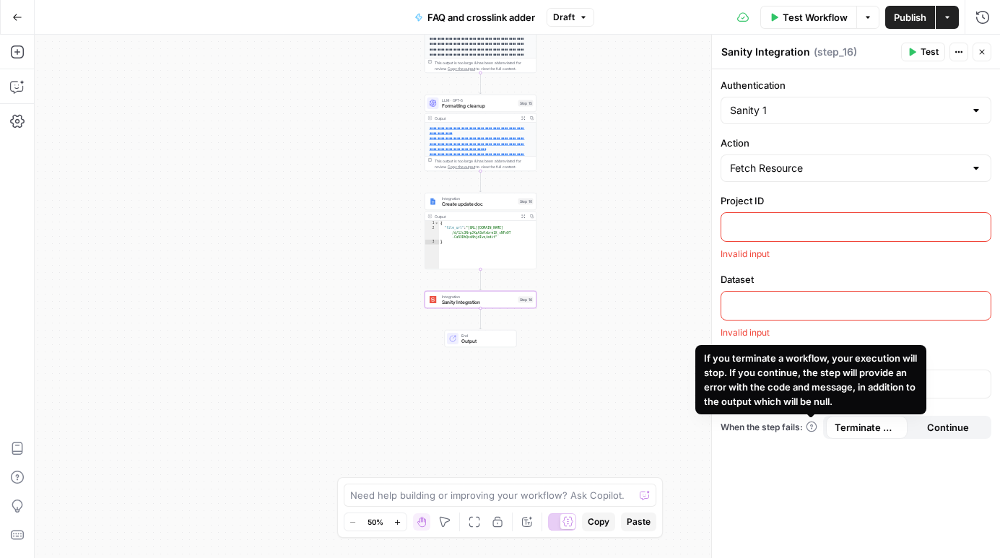
click at [797, 345] on div "If you terminate a workflow, your execution will stop. If you continue, the ste…" at bounding box center [811, 379] width 231 height 69
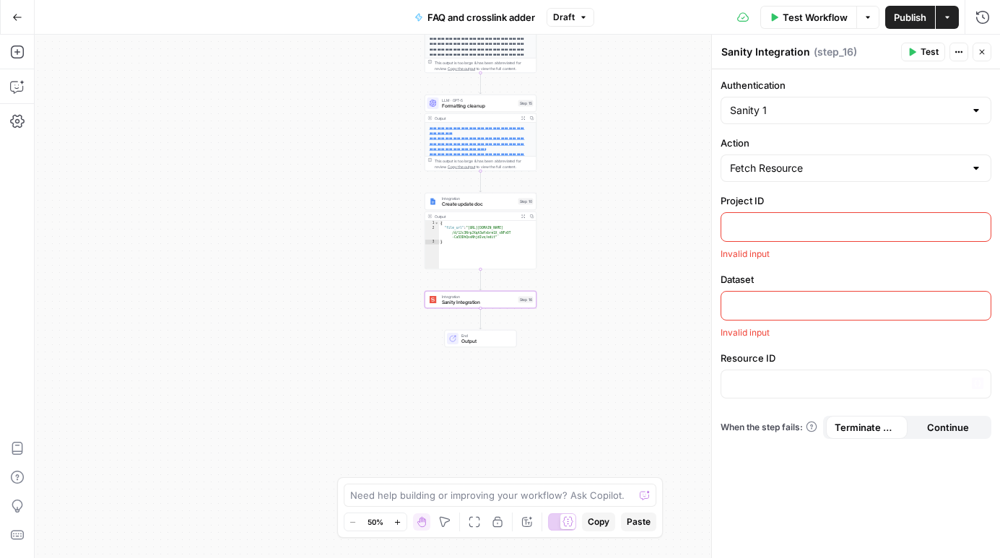
click at [777, 336] on div "Invalid input" at bounding box center [856, 332] width 271 height 13
click at [782, 169] on input "Action" at bounding box center [847, 168] width 235 height 14
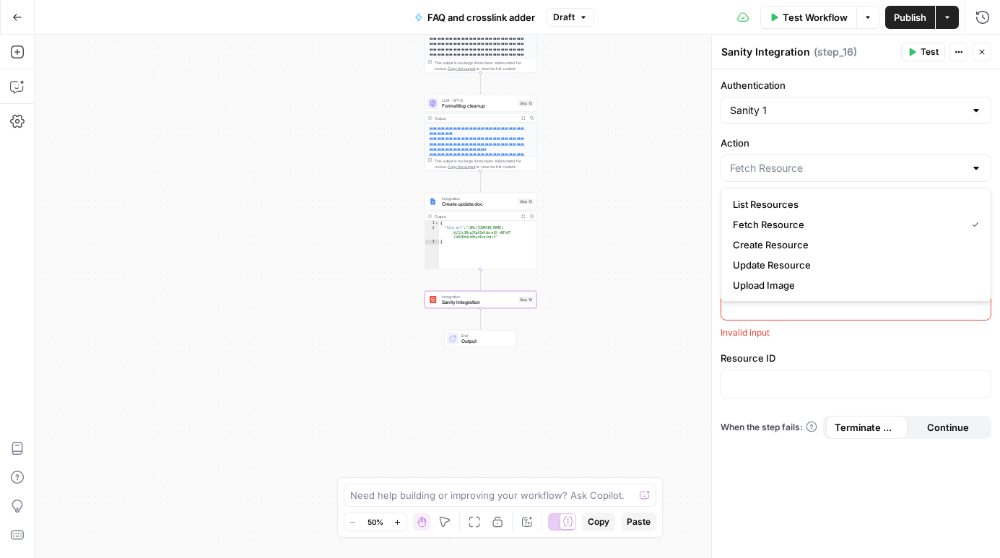
type input "Fetch Resource"
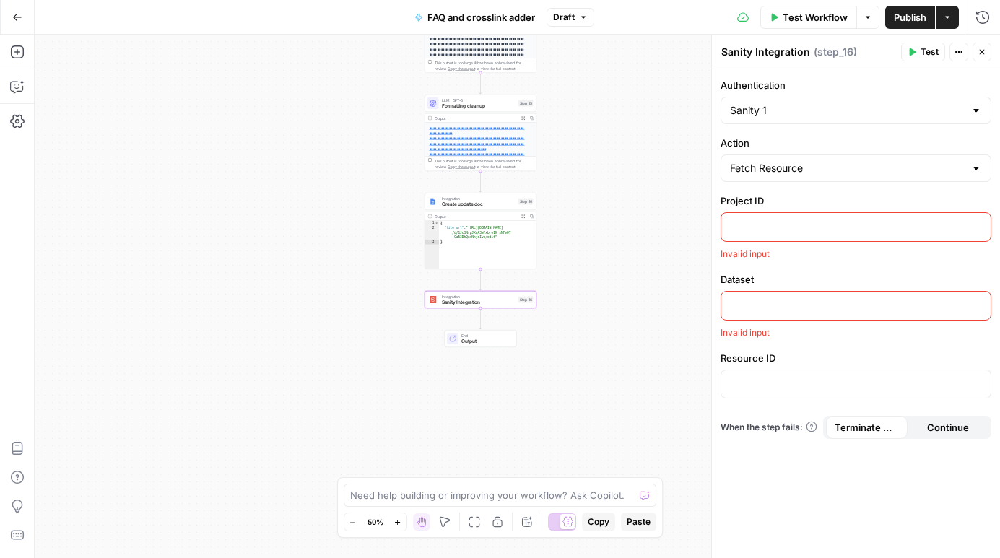
click at [801, 134] on div "Authentication Sanity 1 Action Fetch Resource Project ID Invalid input Dataset …" at bounding box center [856, 313] width 288 height 489
click at [774, 376] on p at bounding box center [856, 383] width 252 height 14
click at [957, 46] on button "Actions" at bounding box center [959, 52] width 19 height 19
click at [811, 70] on div "Authentication Sanity 1 Action Fetch Resource Project ID Invalid input Dataset …" at bounding box center [856, 313] width 288 height 489
click at [741, 225] on p at bounding box center [856, 226] width 252 height 14
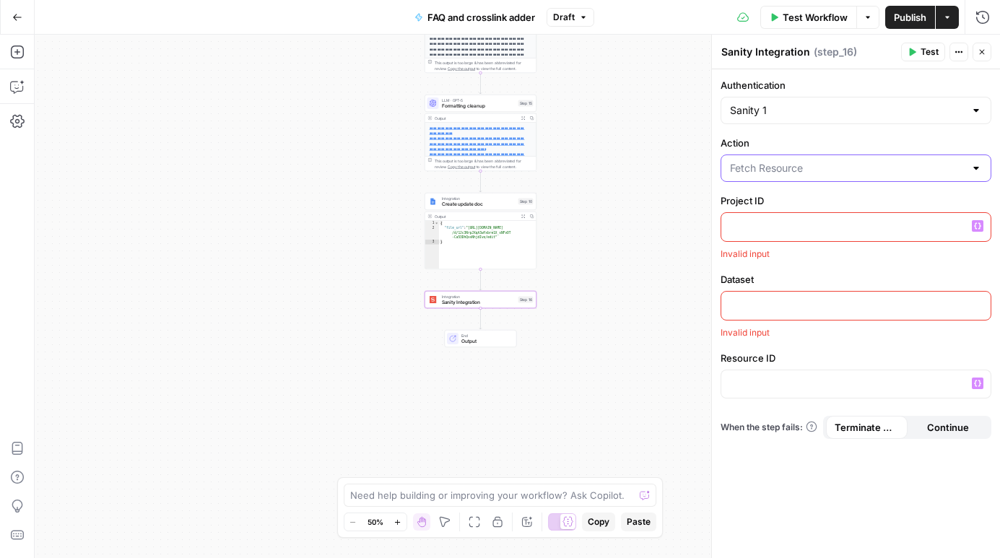
click at [791, 165] on input "Action" at bounding box center [847, 168] width 235 height 14
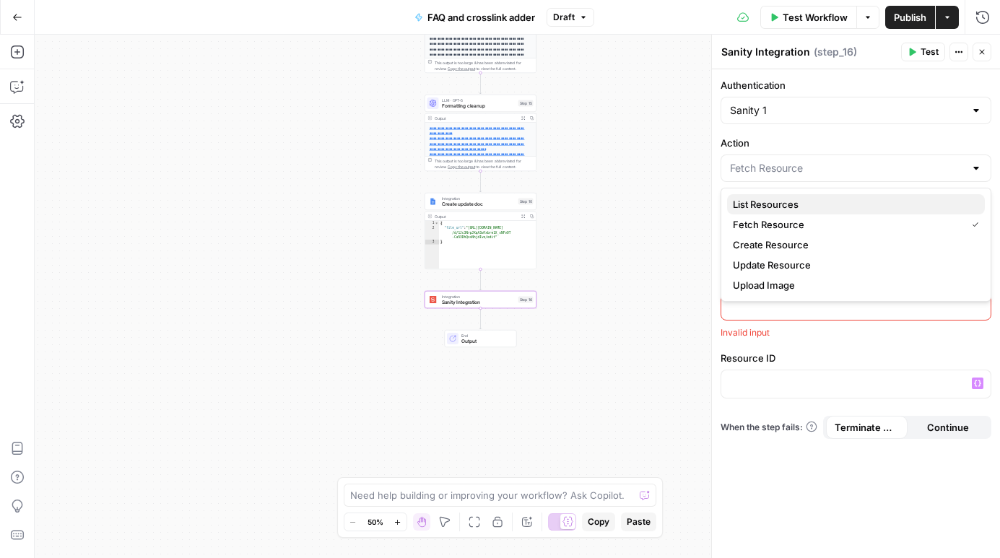
click at [776, 206] on span "List Resources" at bounding box center [853, 204] width 241 height 14
type input "List Resources"
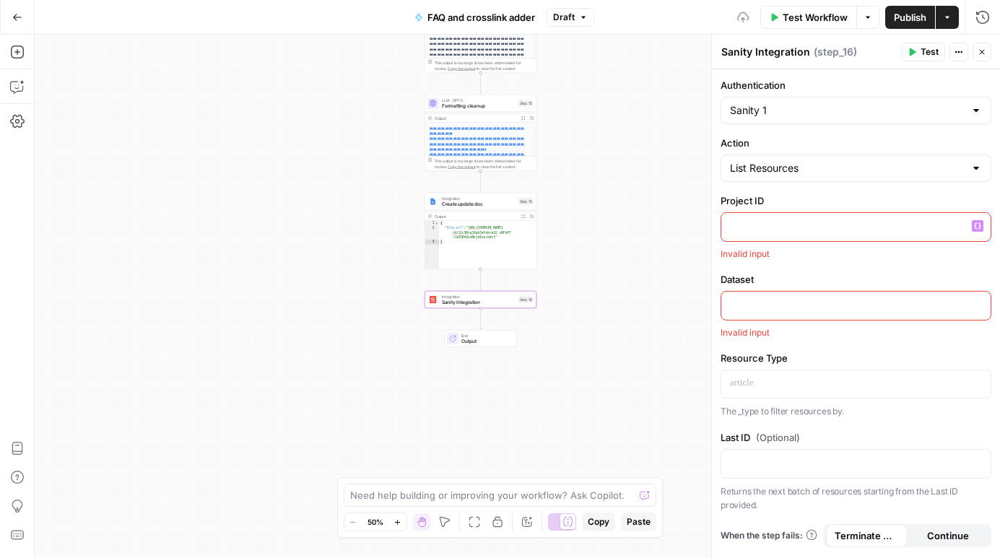
click at [769, 227] on p at bounding box center [856, 226] width 252 height 14
click at [121, 98] on div "**********" at bounding box center [518, 297] width 966 height 524
click at [14, 51] on icon "button" at bounding box center [17, 52] width 14 height 14
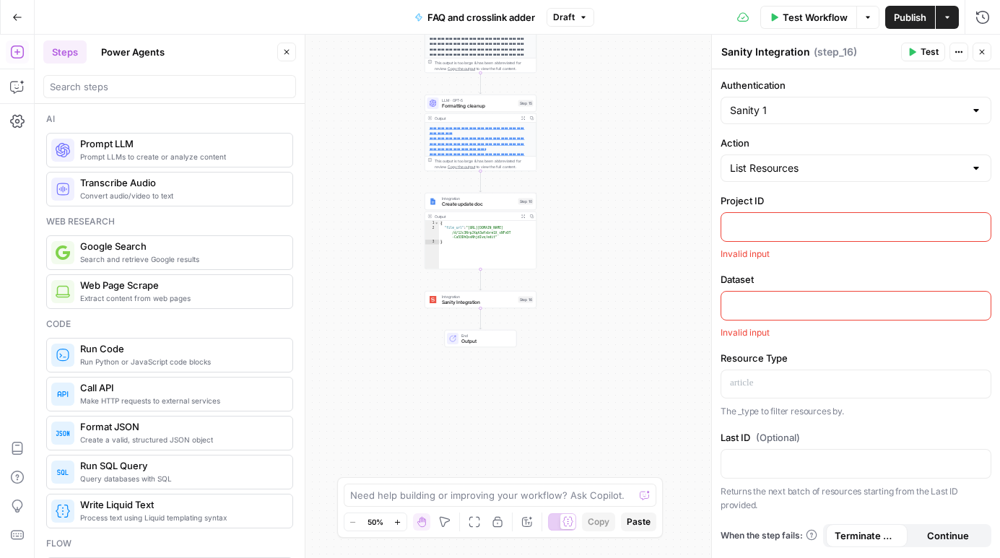
click at [12, 14] on icon "button" at bounding box center [17, 17] width 10 height 10
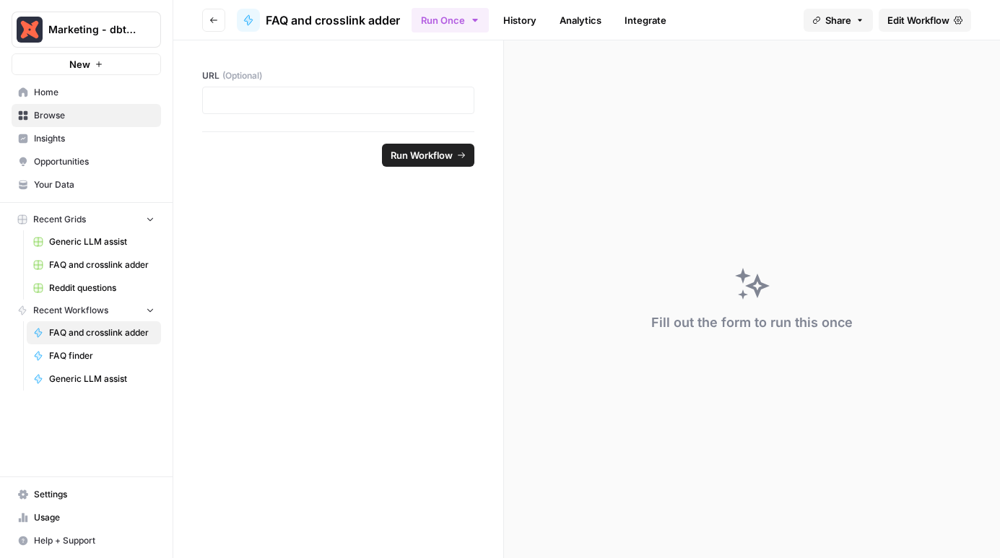
click at [51, 88] on span "Home" at bounding box center [94, 92] width 121 height 13
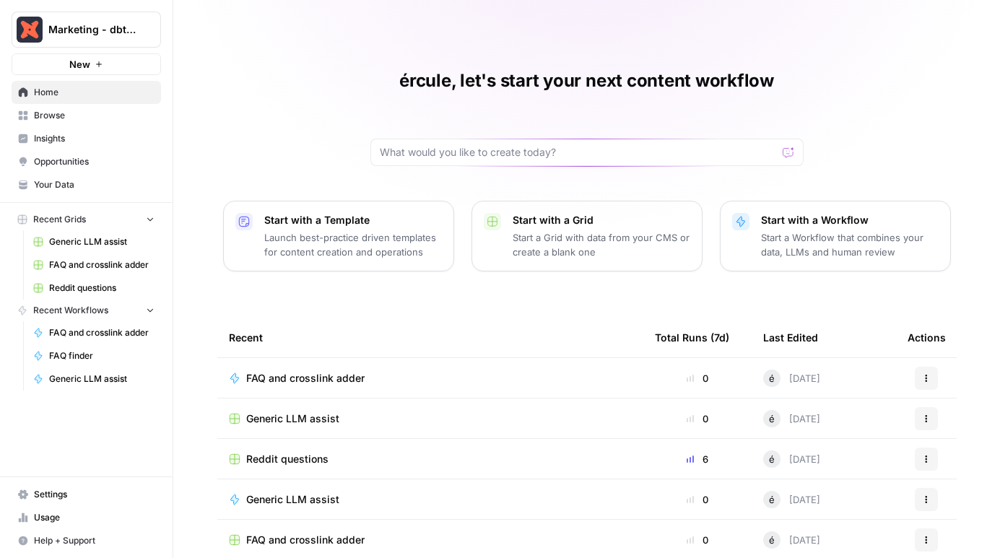
click at [63, 59] on button "New" at bounding box center [87, 64] width 150 height 22
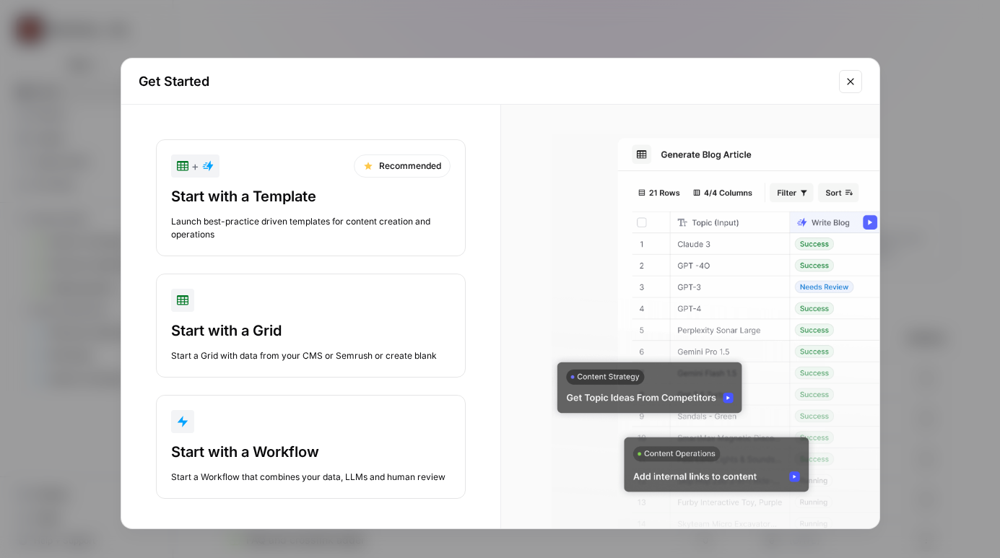
scroll to position [5, 0]
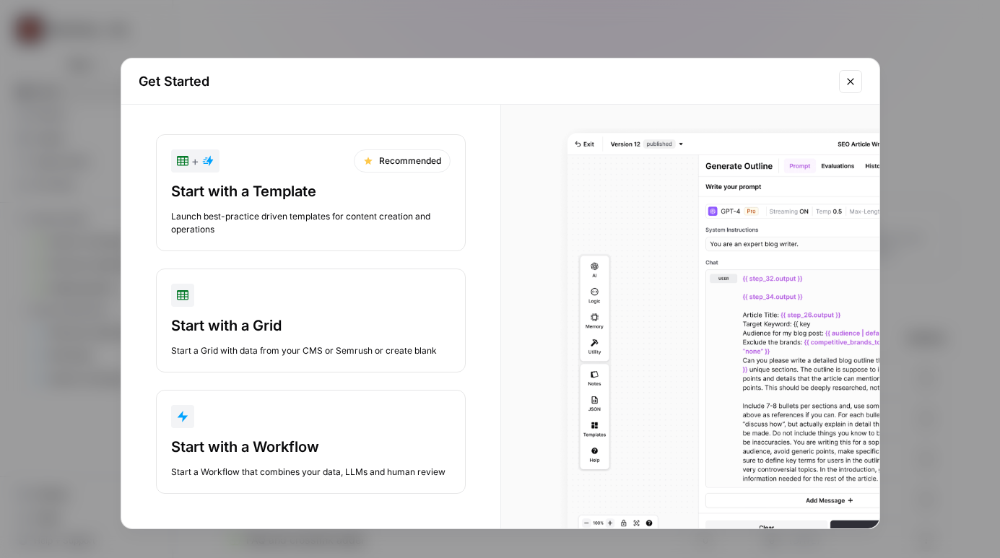
click at [231, 441] on div "Start with a Workflow" at bounding box center [311, 447] width 280 height 20
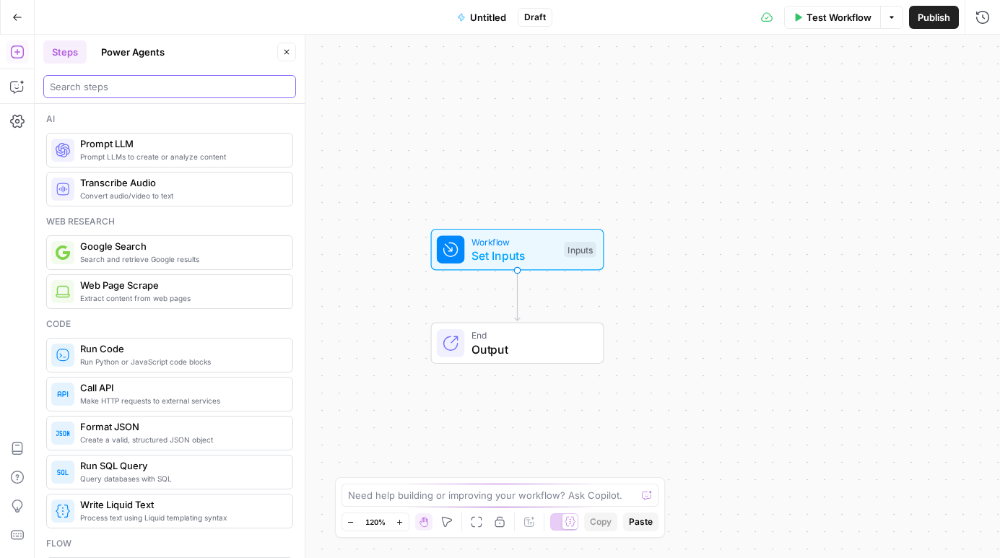
click at [128, 88] on input "search" at bounding box center [170, 86] width 240 height 14
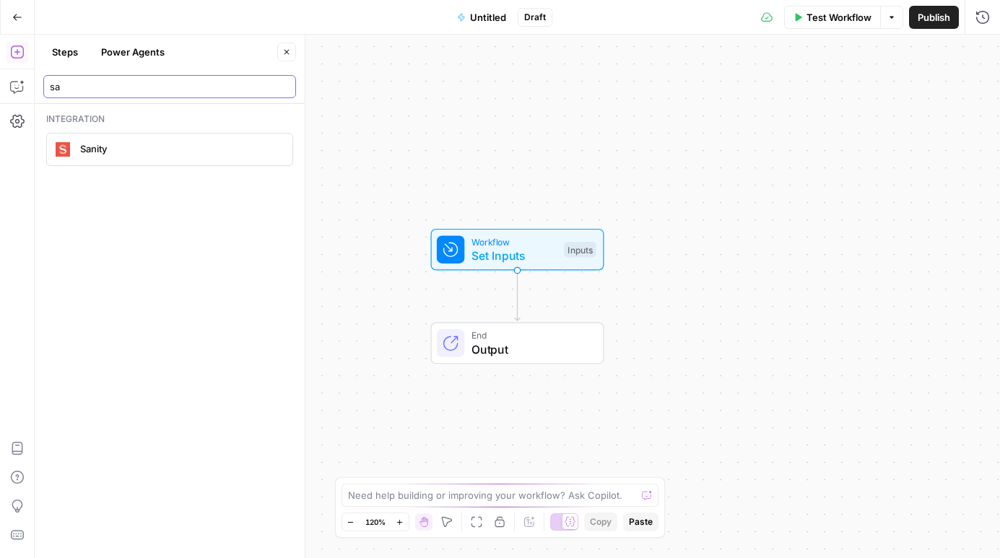
type input "sa"
click at [96, 144] on span "Sanity" at bounding box center [180, 149] width 201 height 14
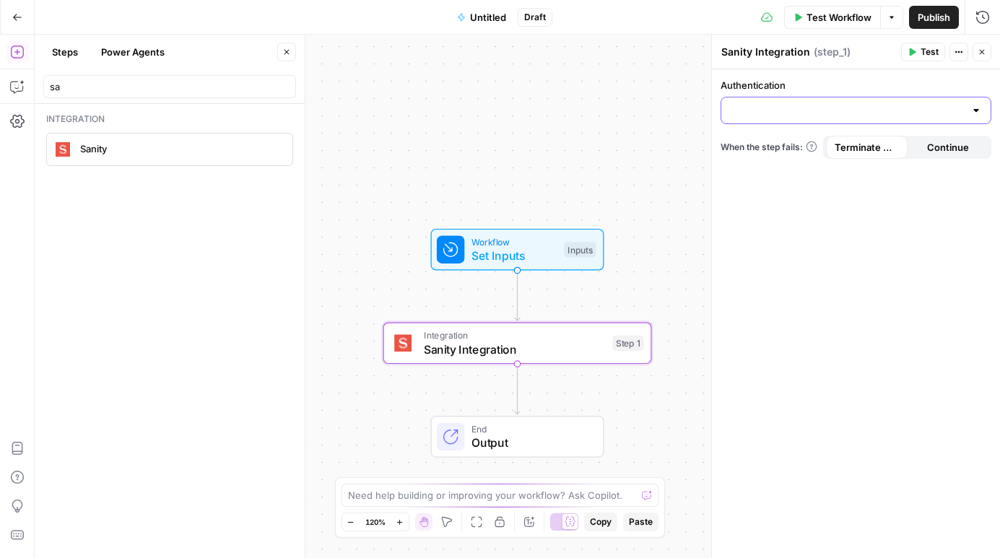
click at [781, 116] on input "Authentication" at bounding box center [847, 110] width 235 height 14
click at [788, 152] on span "Sanity 1" at bounding box center [853, 146] width 241 height 14
type input "Sanity 1"
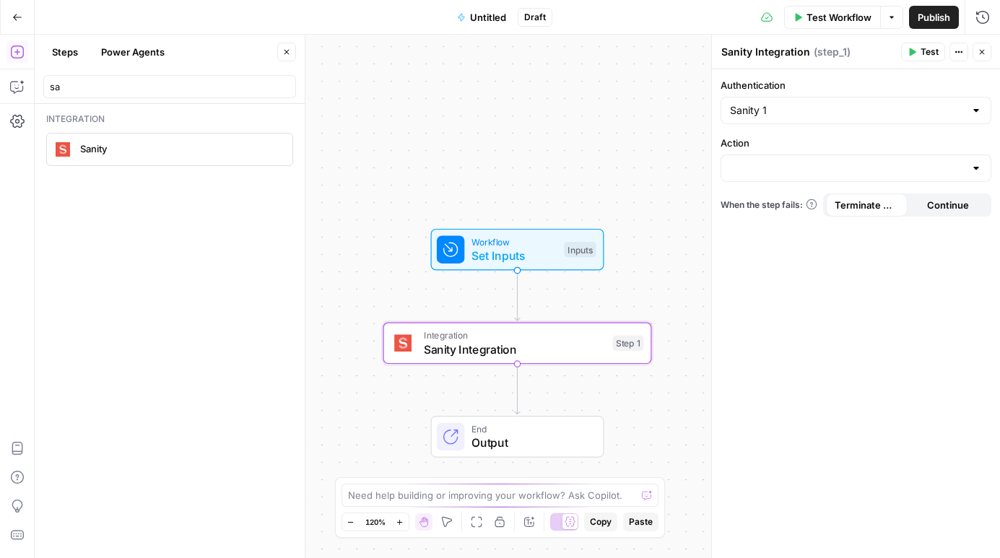
click at [770, 154] on div "Action" at bounding box center [856, 159] width 271 height 46
click at [774, 165] on input "Action" at bounding box center [847, 168] width 235 height 14
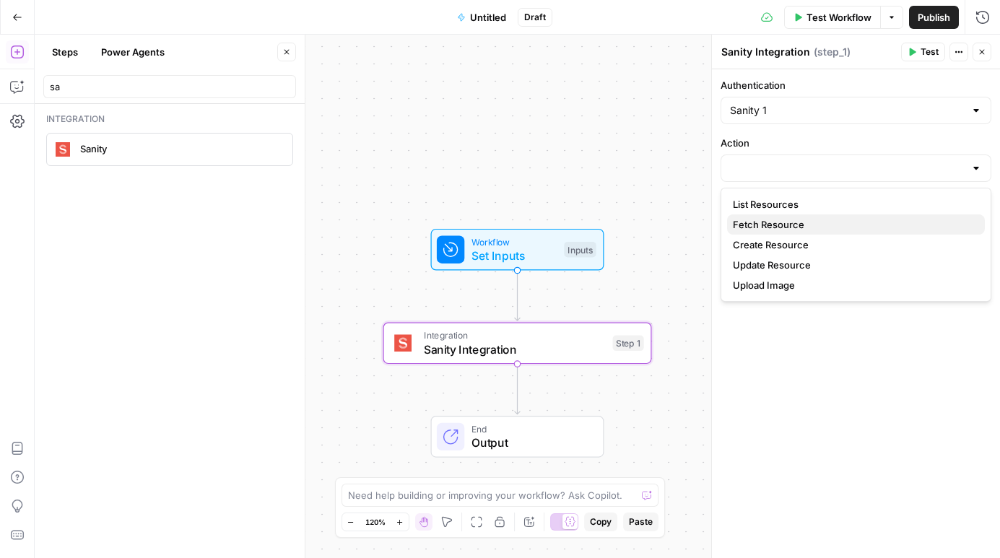
click at [786, 225] on span "Fetch Resource" at bounding box center [853, 224] width 241 height 14
type input "Fetch Resource"
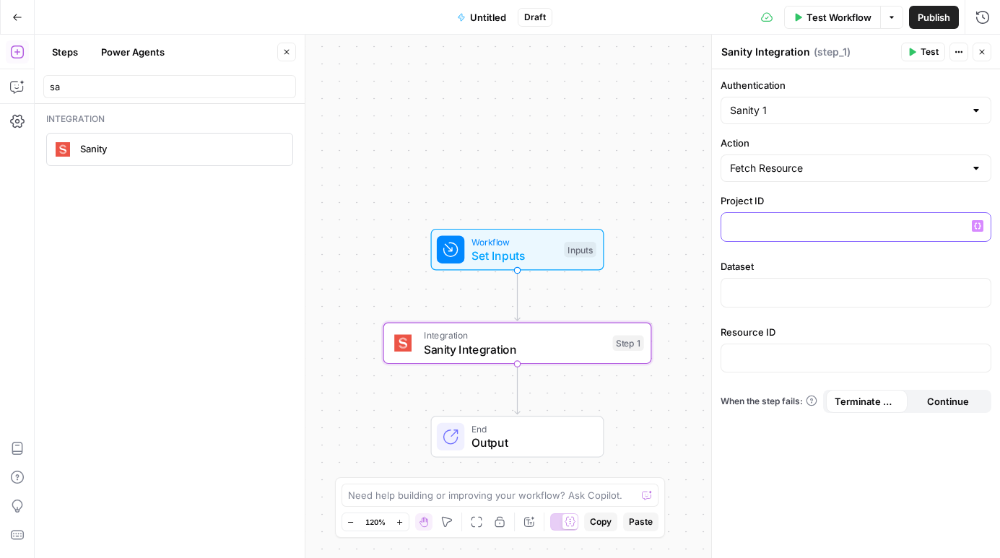
click at [781, 228] on p at bounding box center [856, 226] width 252 height 14
click at [764, 351] on p at bounding box center [856, 357] width 252 height 14
click at [791, 303] on div at bounding box center [856, 293] width 269 height 28
click at [804, 228] on p at bounding box center [856, 226] width 252 height 14
click at [774, 183] on div "Authentication Sanity 1 Action Fetch Resource Project ID “/” to reference Varia…" at bounding box center [856, 313] width 288 height 489
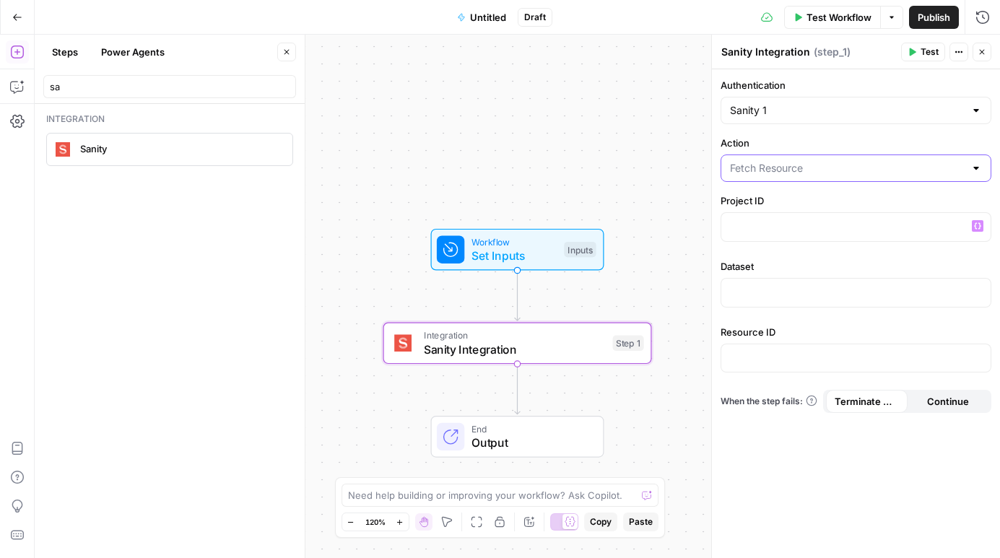
click at [789, 170] on input "Action" at bounding box center [847, 168] width 235 height 14
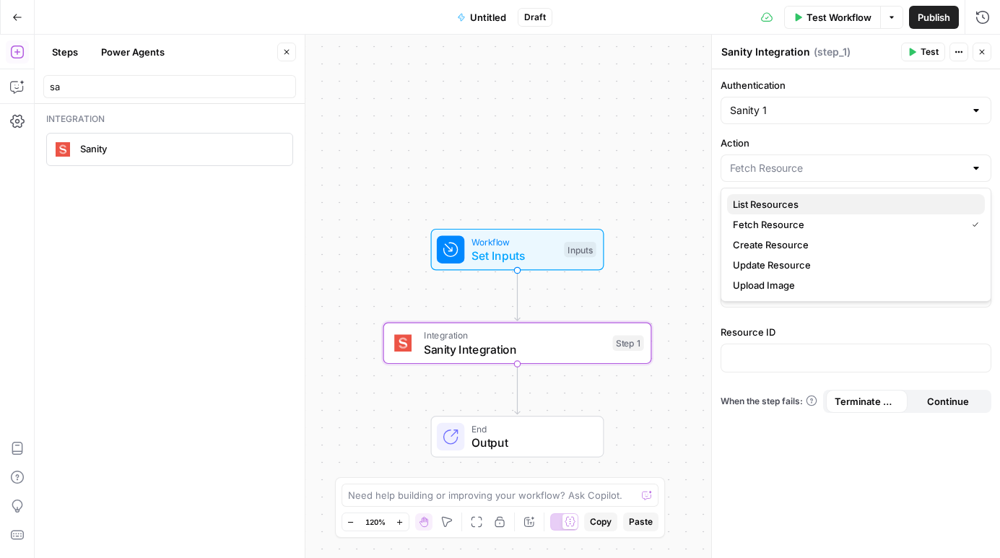
click at [778, 203] on span "List Resources" at bounding box center [853, 204] width 241 height 14
type input "List Resources"
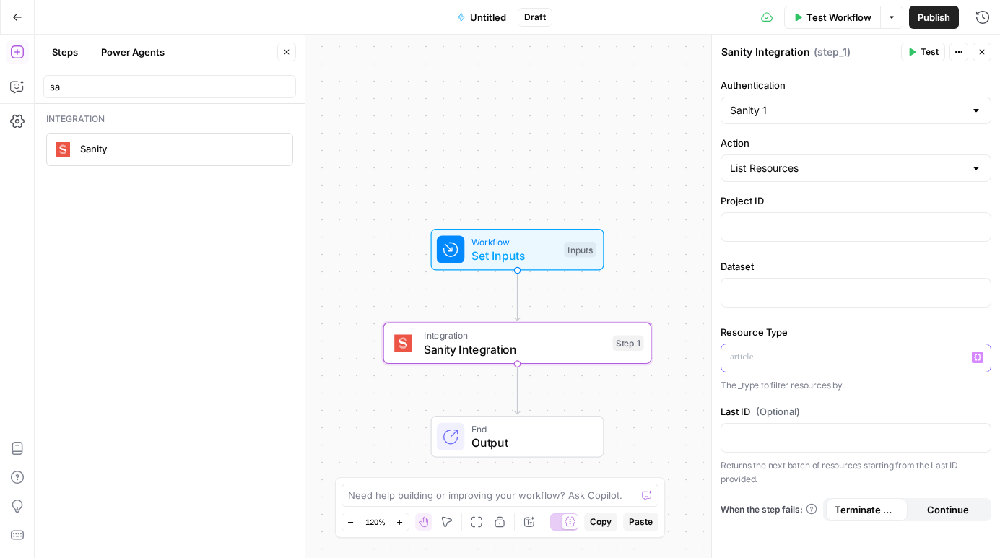
click at [745, 362] on p at bounding box center [856, 357] width 252 height 14
click at [746, 388] on p "The _type to filter resources by." at bounding box center [856, 386] width 271 height 14
click at [800, 395] on div "Authentication Sanity 1 Action List Resources Project ID Dataset Resource Type …" at bounding box center [856, 313] width 288 height 489
click at [782, 345] on div "****" at bounding box center [856, 359] width 269 height 28
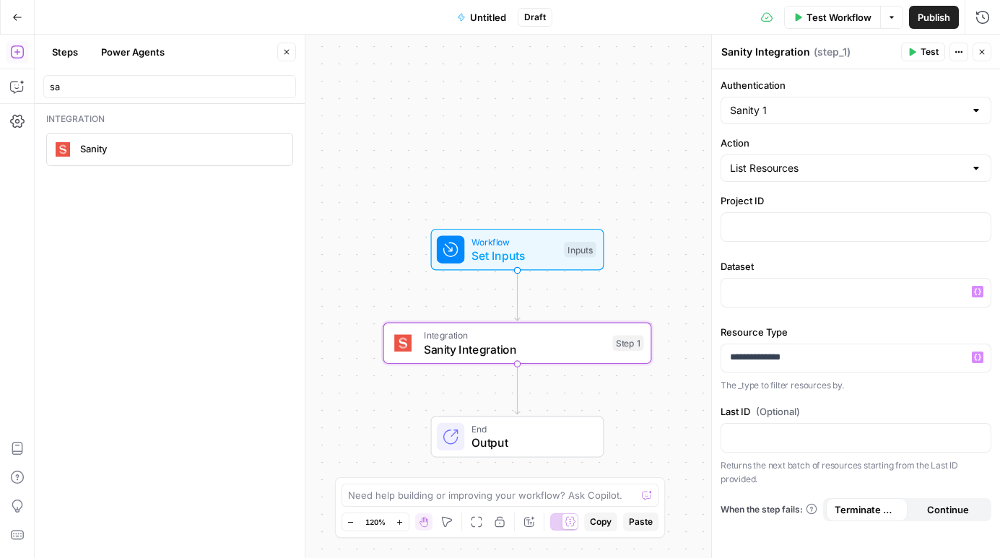
click at [804, 325] on label "Resource Type" at bounding box center [856, 332] width 271 height 14
click at [766, 287] on p at bounding box center [856, 292] width 252 height 14
click at [769, 219] on p at bounding box center [856, 226] width 252 height 14
click at [808, 250] on div "**********" at bounding box center [856, 313] width 288 height 489
click at [917, 53] on button "Test" at bounding box center [923, 52] width 44 height 19
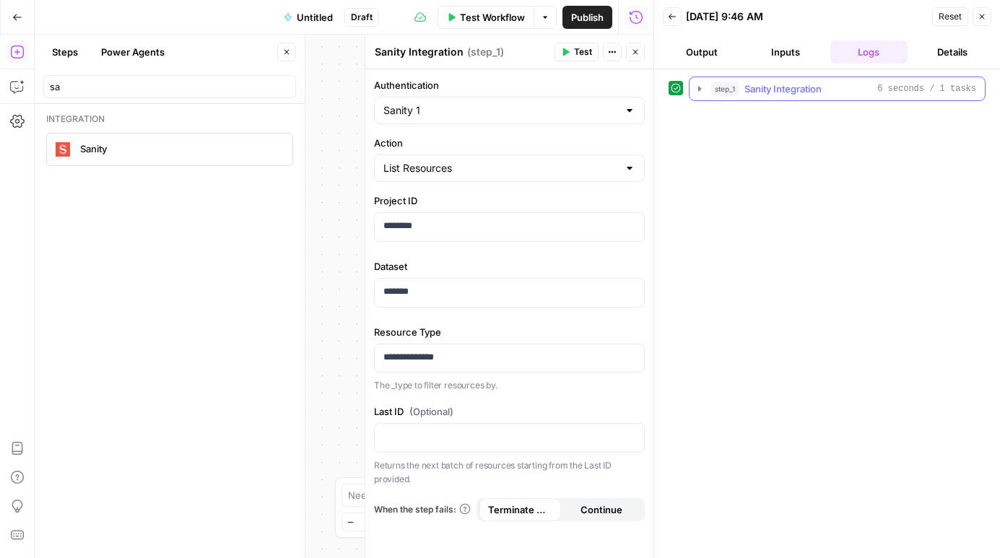
click at [699, 86] on icon "button" at bounding box center [700, 89] width 12 height 12
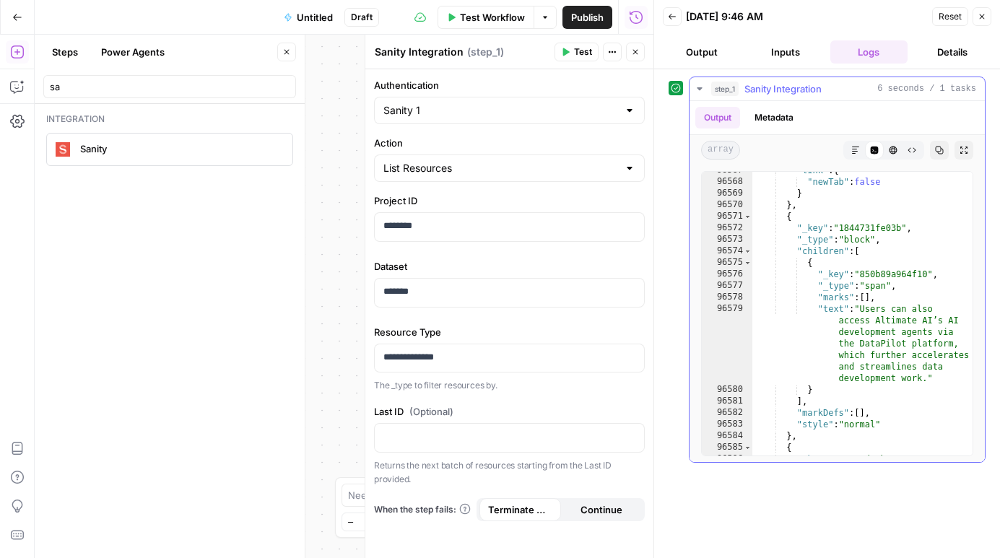
scroll to position [23386, 0]
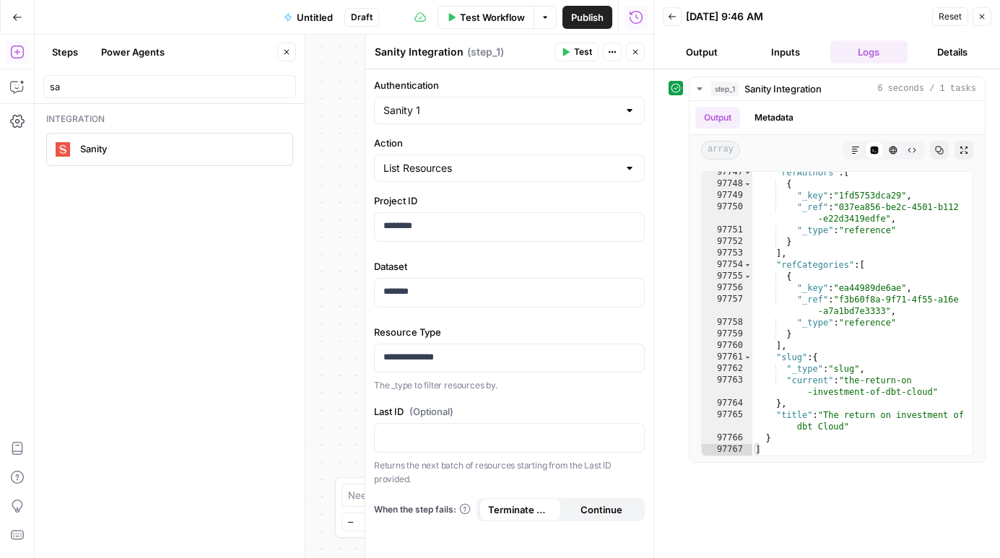
click at [438, 412] on span "(Optional)" at bounding box center [432, 412] width 44 height 14
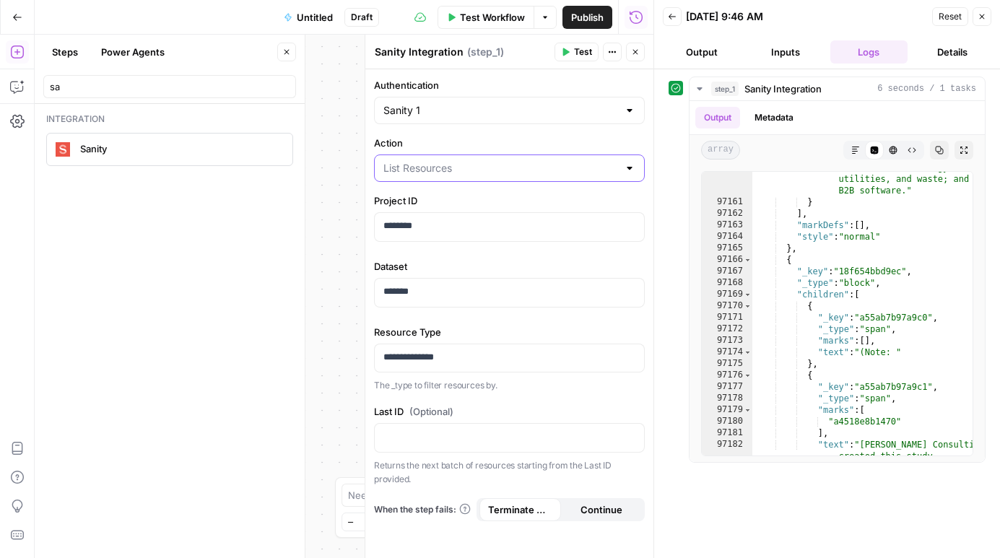
click at [500, 171] on input "Action" at bounding box center [501, 168] width 235 height 14
type input "List Resources"
click at [511, 143] on label "Action" at bounding box center [509, 143] width 271 height 14
click at [511, 161] on input "List Resources" at bounding box center [501, 168] width 235 height 14
click at [495, 171] on input "Action" at bounding box center [501, 168] width 235 height 14
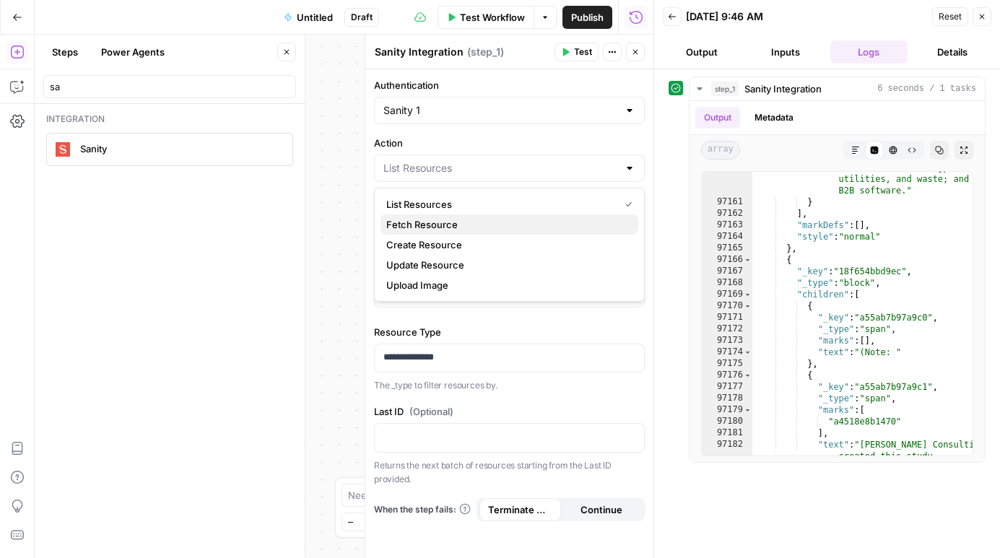
click at [471, 218] on span "Fetch Resource" at bounding box center [506, 224] width 241 height 14
type input "Fetch Resource"
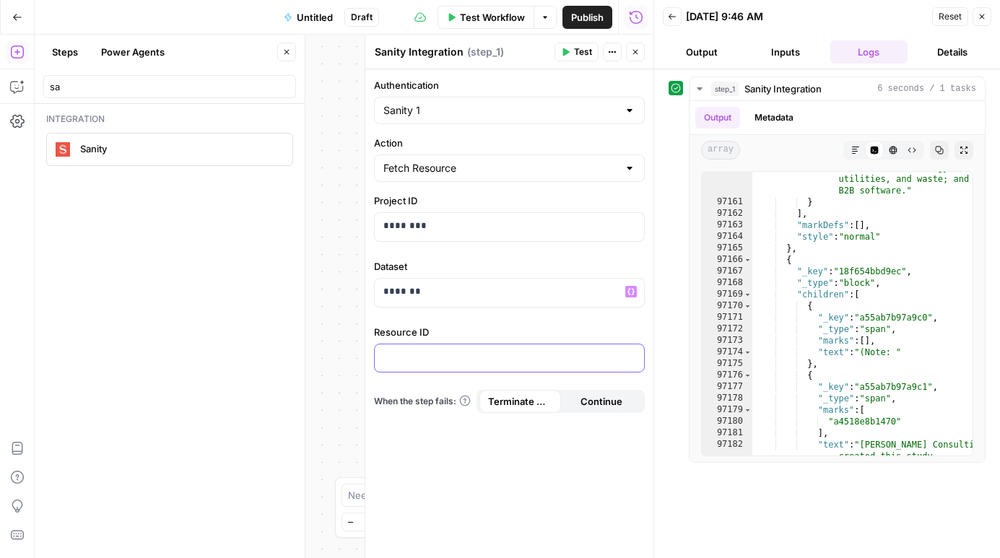
click at [439, 351] on p at bounding box center [510, 357] width 252 height 14
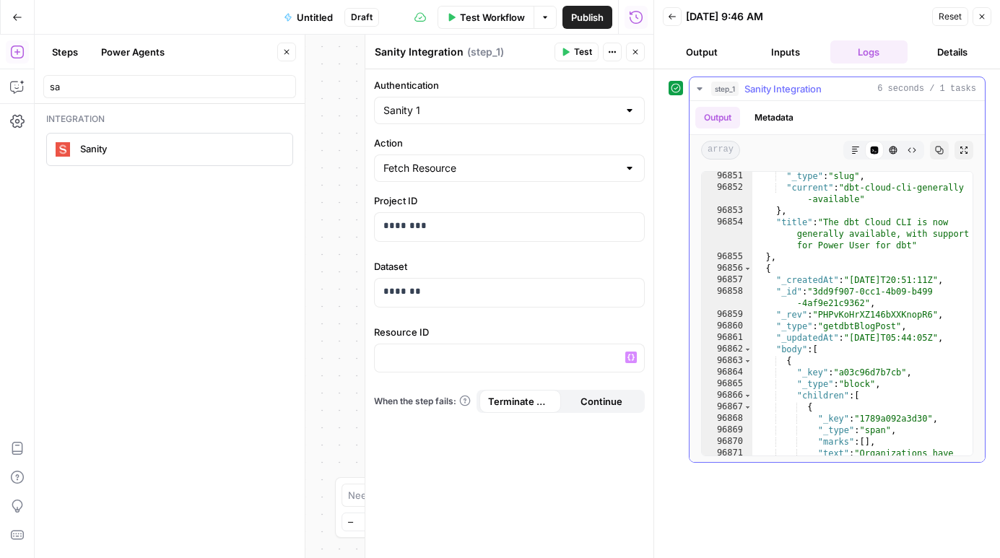
click at [852, 293] on div ""_type" : "slug" , "current" : "dbt-cloud-cli-generally -available" } , "title"…" at bounding box center [863, 404] width 220 height 469
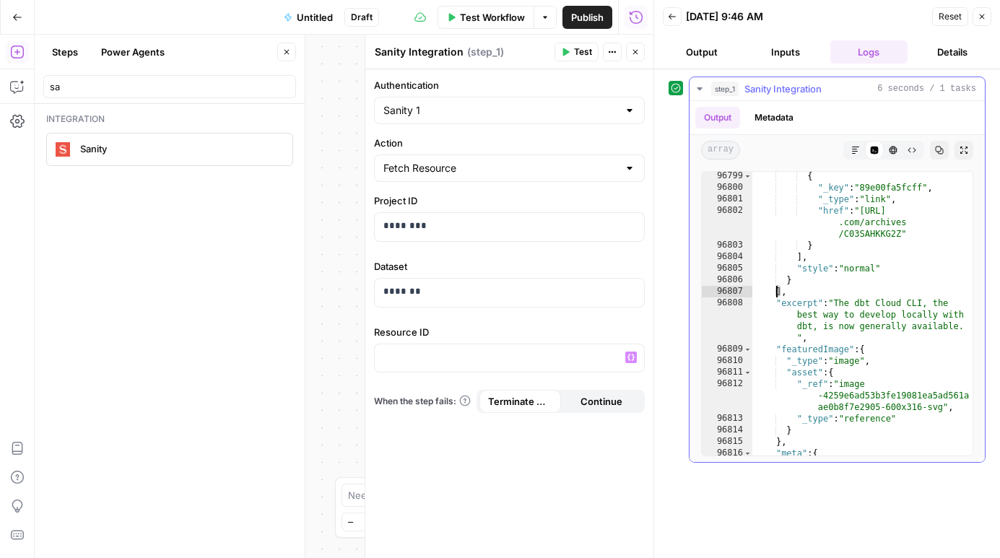
type textarea "**********"
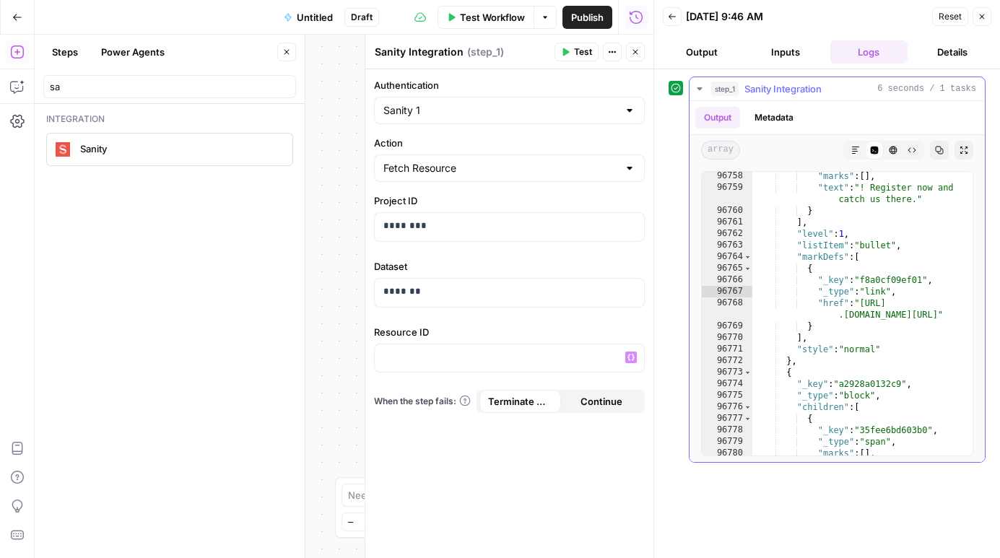
click at [853, 152] on icon "button" at bounding box center [856, 150] width 9 height 9
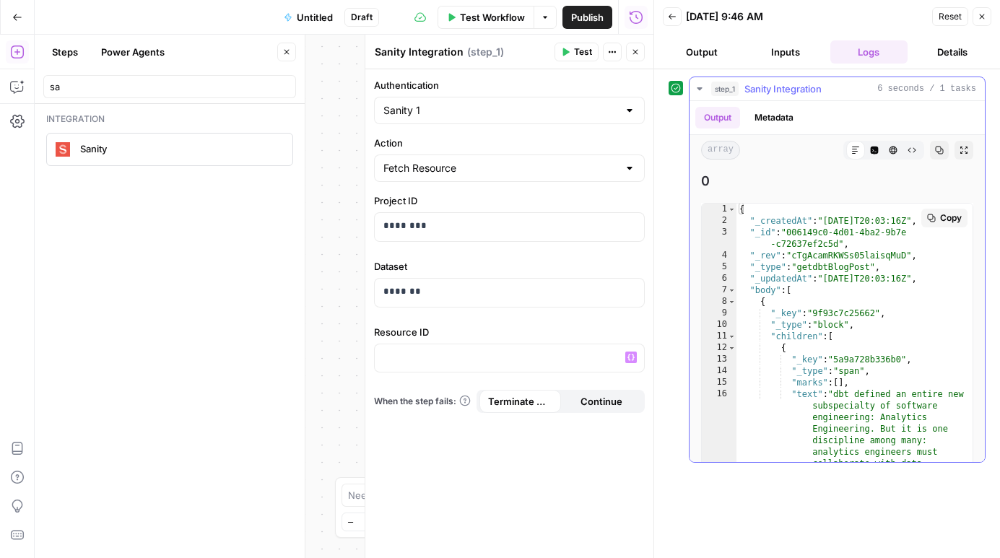
type textarea "**********"
click at [819, 235] on div "{ "_createdAt" : "[DATE]T20:03:16Z" , "_id" : "006149c0-4d01-4ba2-9b7e -c72637e…" at bounding box center [855, 452] width 236 height 497
drag, startPoint x: 791, startPoint y: 232, endPoint x: 839, endPoint y: 241, distance: 48.6
click at [839, 243] on div "{ "_createdAt" : "[DATE]T20:03:16Z" , "_id" : "006149c0-4d01-4ba2-9b7e -c72637e…" at bounding box center [855, 452] width 236 height 497
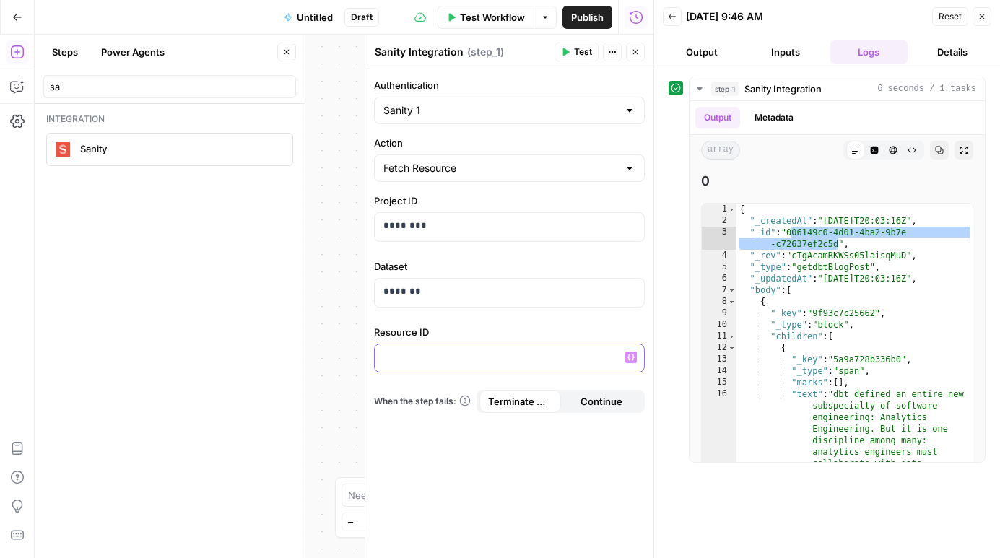
click at [460, 347] on div at bounding box center [509, 359] width 269 height 28
click at [576, 54] on span "Test" at bounding box center [583, 52] width 18 height 13
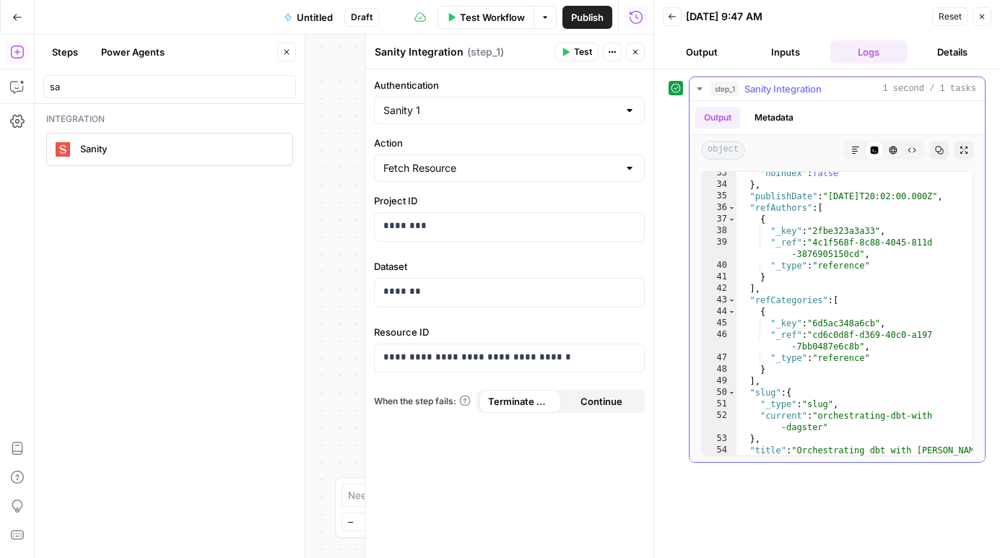
scroll to position [664, 0]
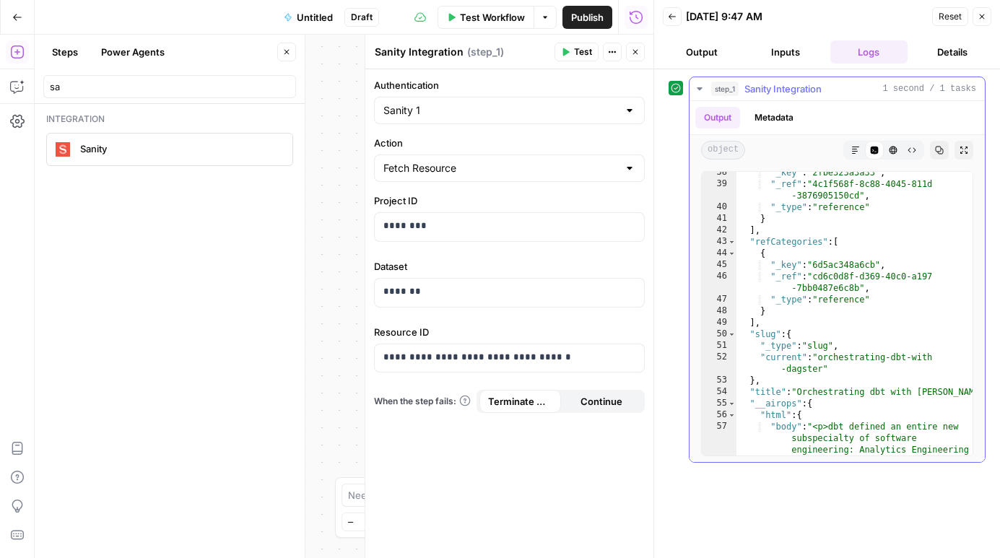
type textarea "**********"
drag, startPoint x: 822, startPoint y: 355, endPoint x: 823, endPoint y: 368, distance: 13.7
click at [823, 368] on div ""_key" : "2fbe323a3a33" , "_ref" : "4c1f568f-8c88-4045-811d -3876905150cd" , "_…" at bounding box center [855, 418] width 236 height 503
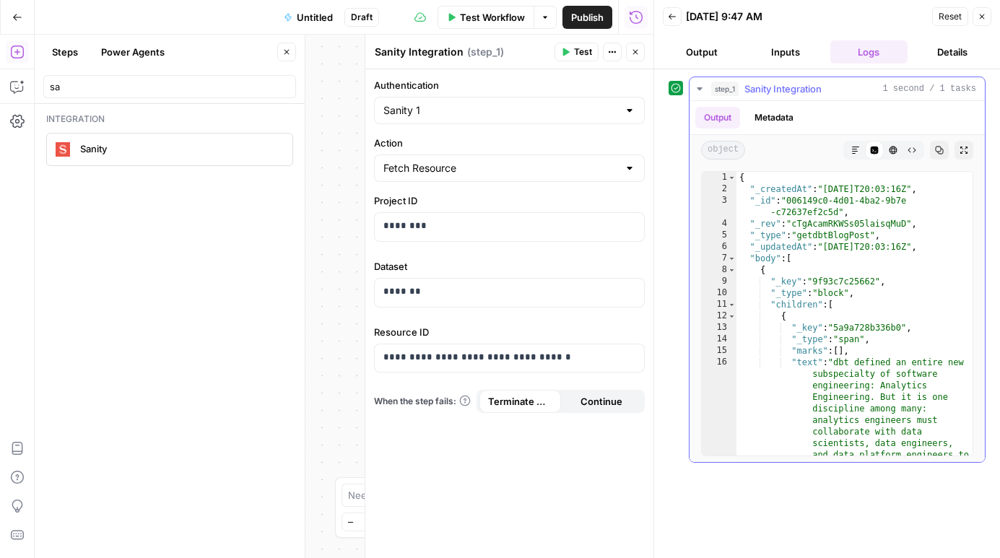
scroll to position [0, 0]
click at [437, 348] on div "**********" at bounding box center [509, 359] width 269 height 28
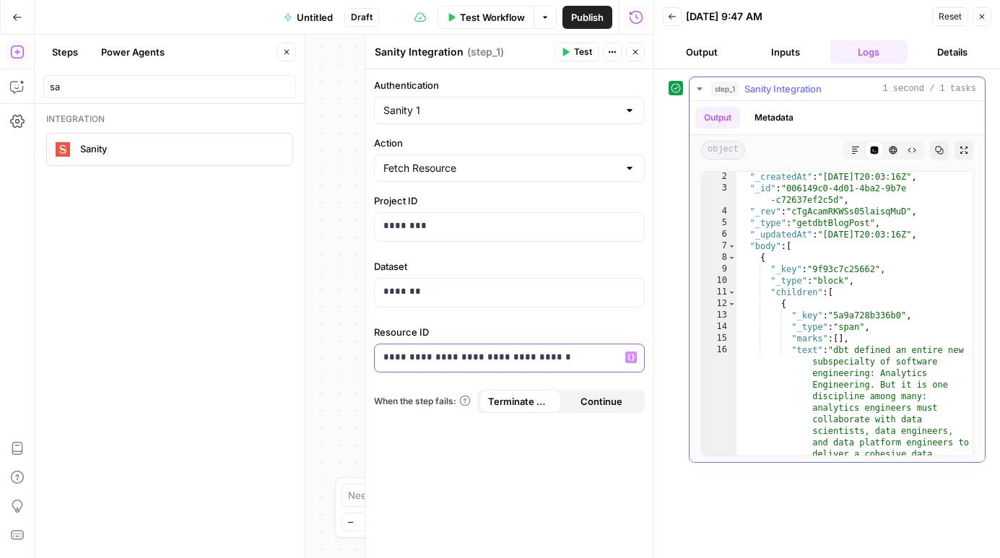
scroll to position [13, 0]
click at [488, 168] on input "Action" at bounding box center [501, 168] width 235 height 14
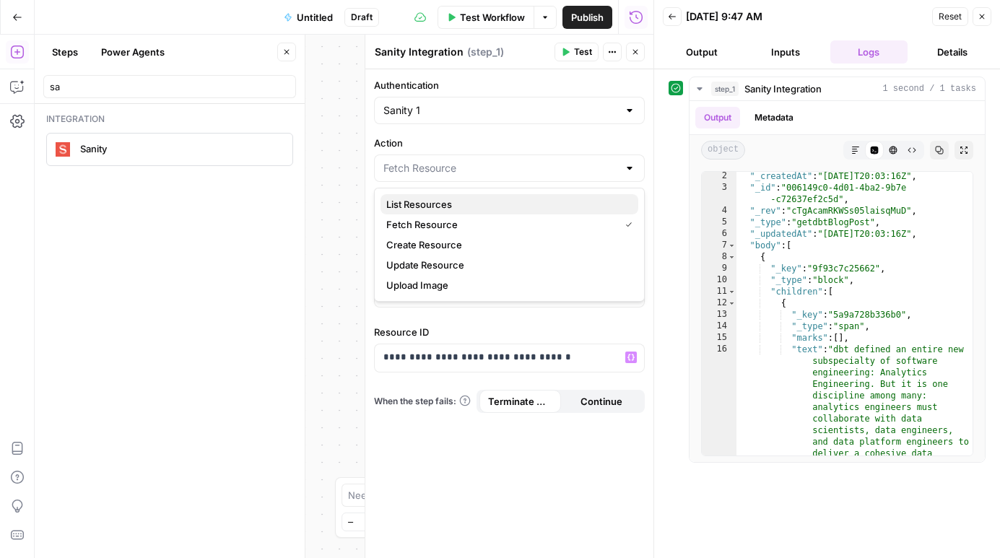
click at [460, 202] on span "List Resources" at bounding box center [506, 204] width 241 height 14
type input "List Resources"
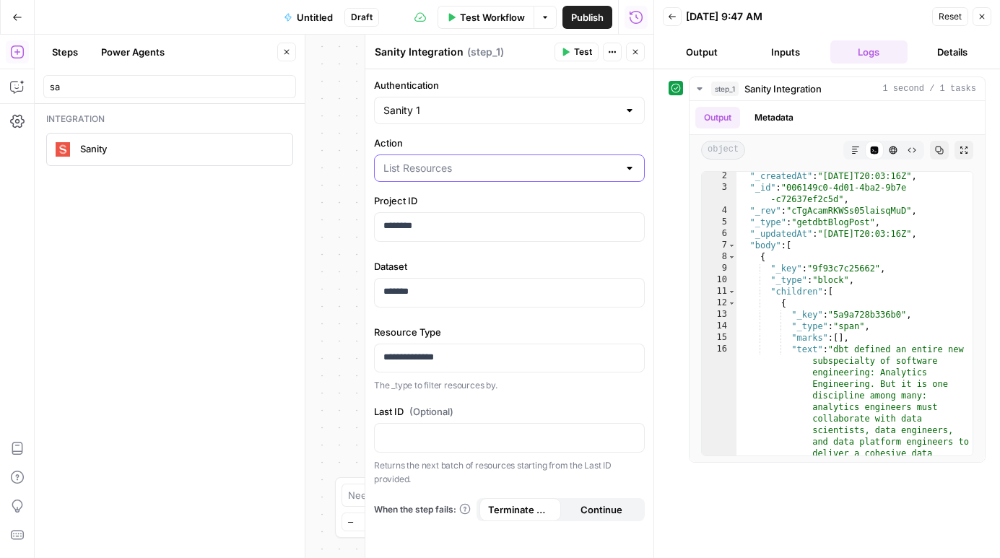
click at [480, 174] on input "Action" at bounding box center [501, 168] width 235 height 14
type input "List Resources"
click at [484, 146] on label "Action" at bounding box center [509, 143] width 271 height 14
click at [484, 161] on input "List Resources" at bounding box center [501, 168] width 235 height 14
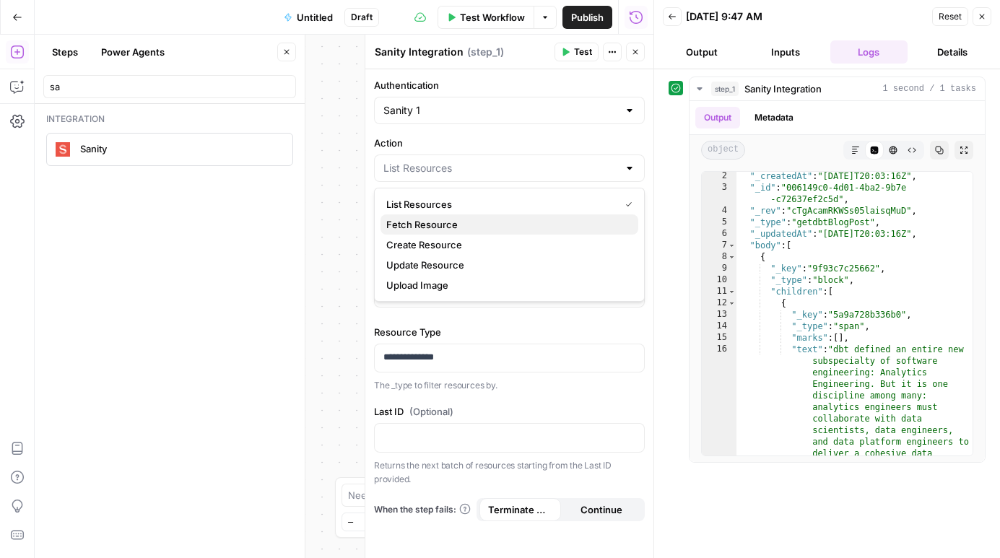
click at [459, 227] on span "Fetch Resource" at bounding box center [506, 224] width 241 height 14
type input "Fetch Resource"
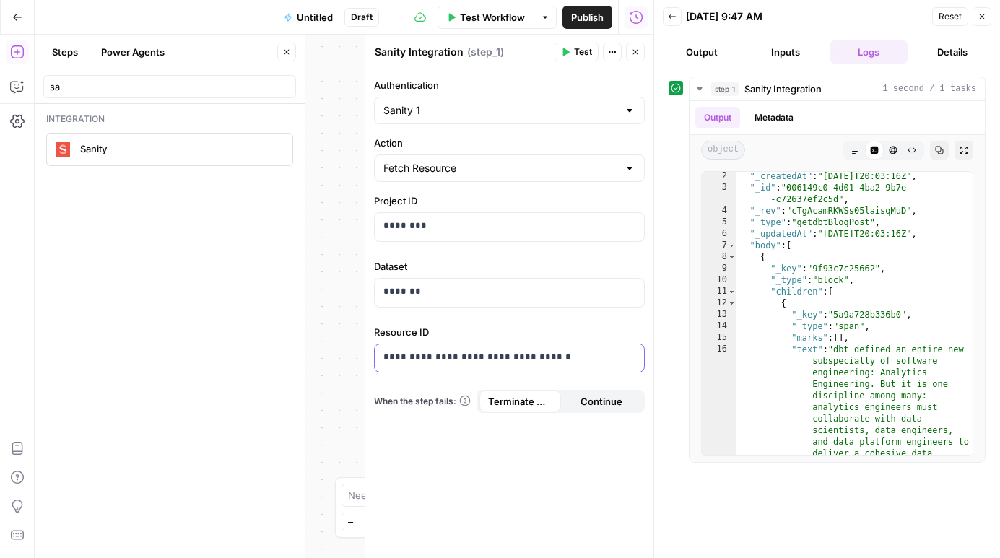
click at [435, 358] on p "**********" at bounding box center [510, 357] width 252 height 14
click at [436, 355] on p "**********" at bounding box center [510, 357] width 252 height 14
click at [574, 49] on span "Test" at bounding box center [583, 52] width 18 height 13
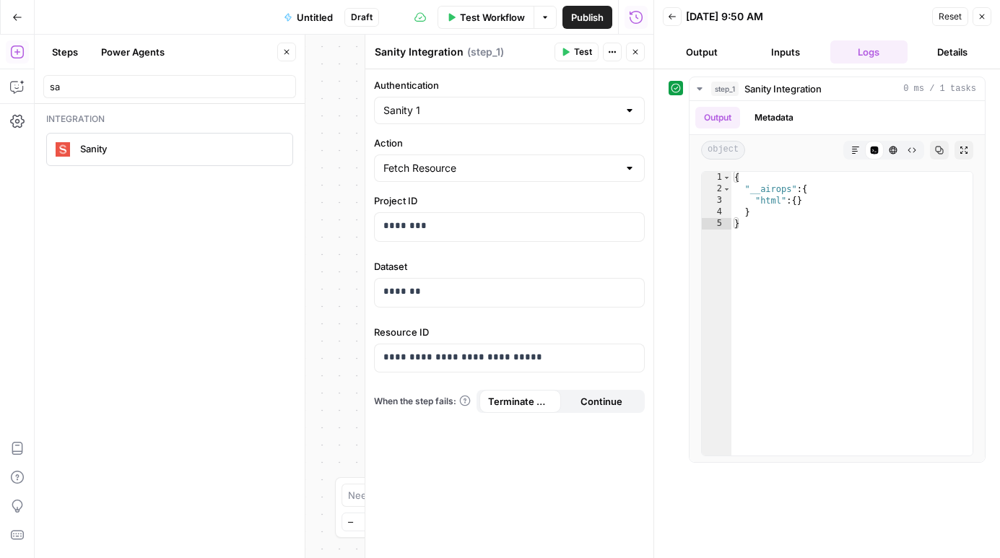
click at [283, 53] on icon "button" at bounding box center [286, 52] width 9 height 9
click at [20, 54] on icon "button" at bounding box center [17, 52] width 14 height 14
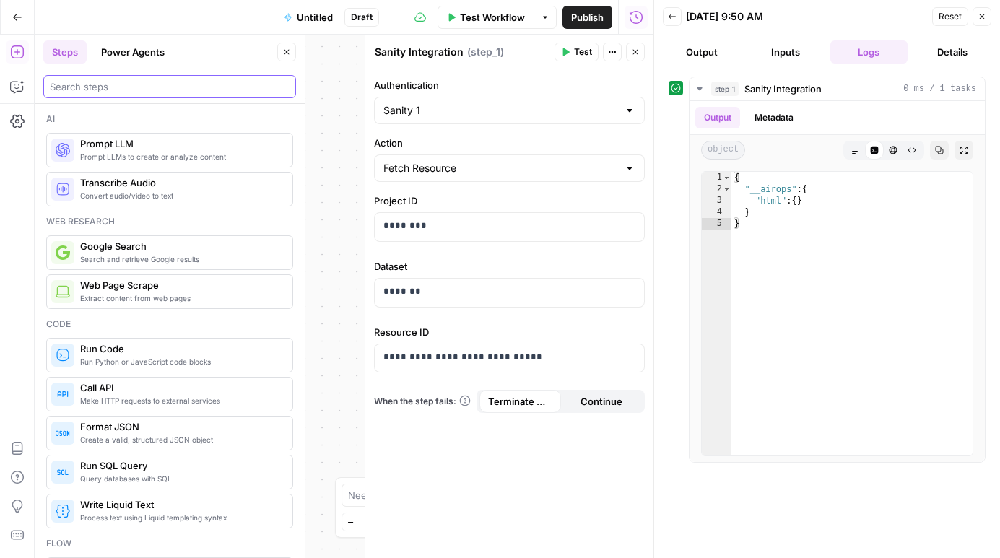
click at [98, 82] on input "search" at bounding box center [170, 86] width 240 height 14
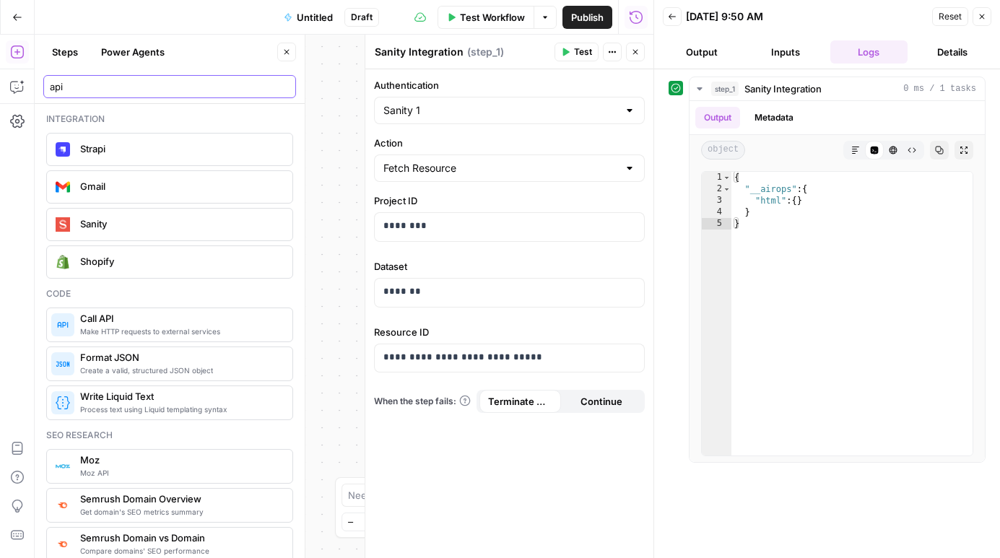
scroll to position [12, 0]
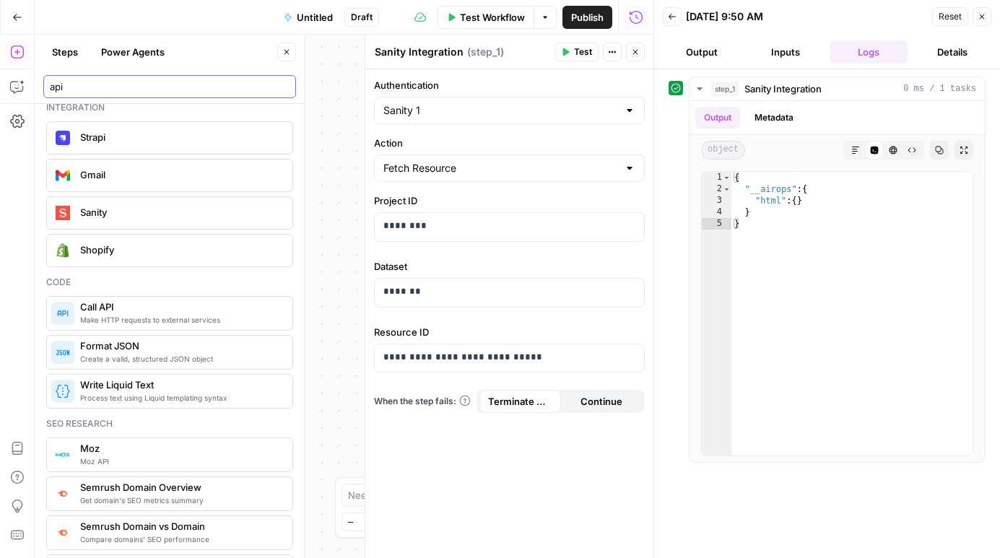
type input "api"
click at [133, 318] on span "Make HTTP requests to external services" at bounding box center [180, 320] width 201 height 12
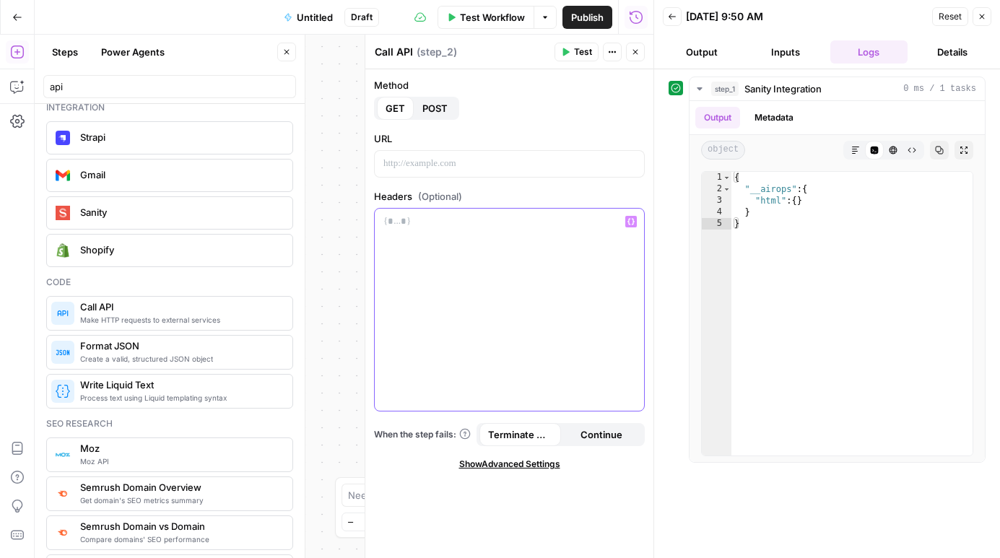
click at [485, 260] on div at bounding box center [509, 310] width 269 height 202
click at [630, 51] on button "Close" at bounding box center [635, 52] width 19 height 19
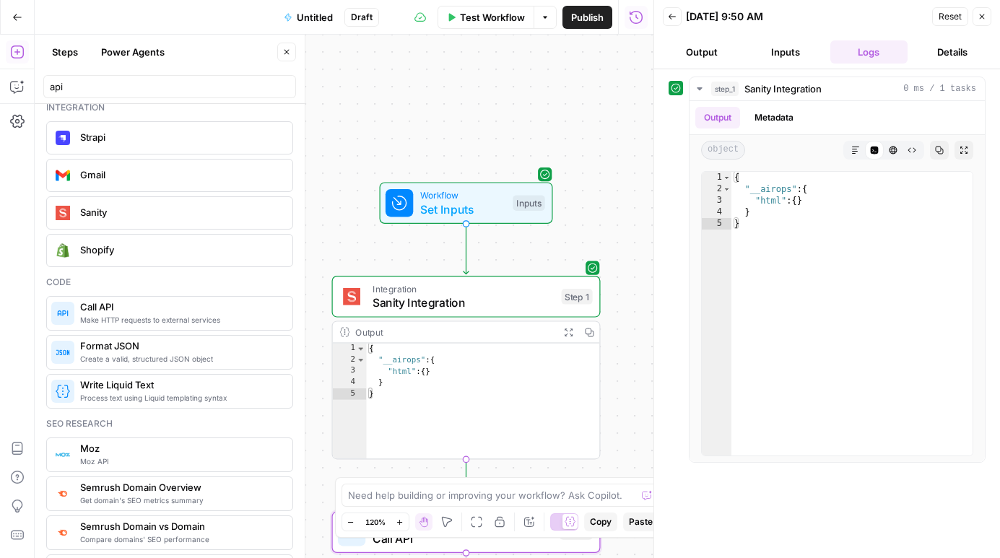
click at [774, 59] on button "Inputs" at bounding box center [786, 51] width 78 height 23
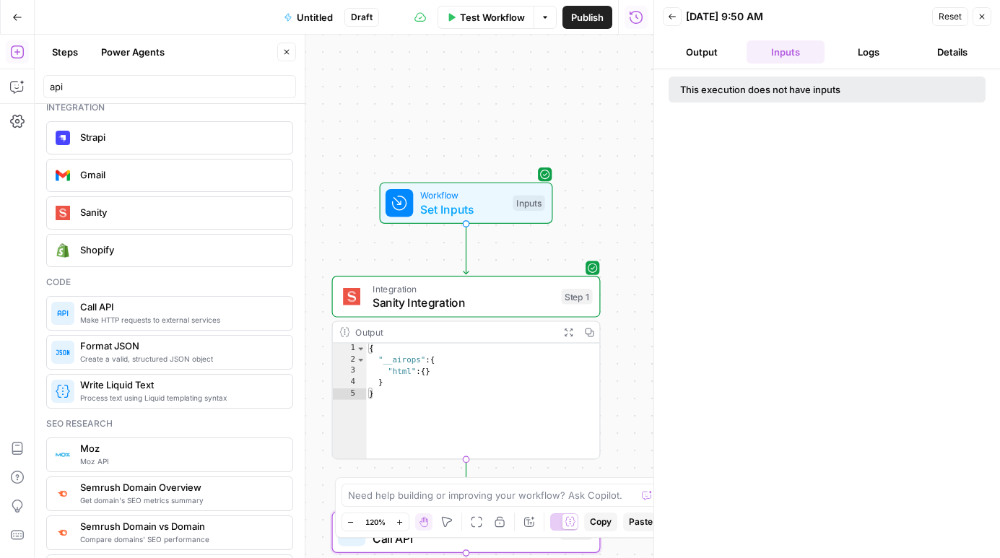
click at [711, 52] on button "Output" at bounding box center [702, 51] width 78 height 23
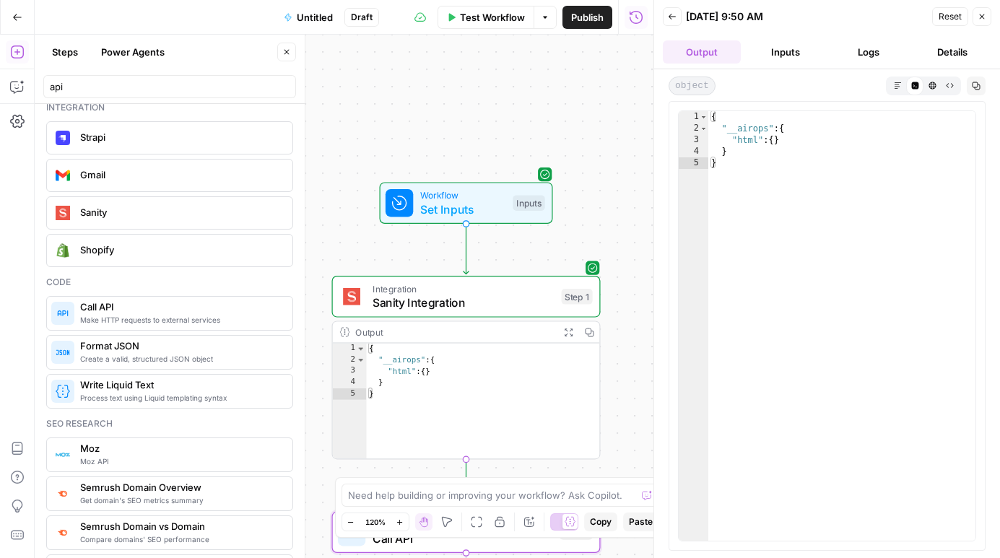
click at [412, 298] on span "Sanity Integration" at bounding box center [464, 302] width 182 height 17
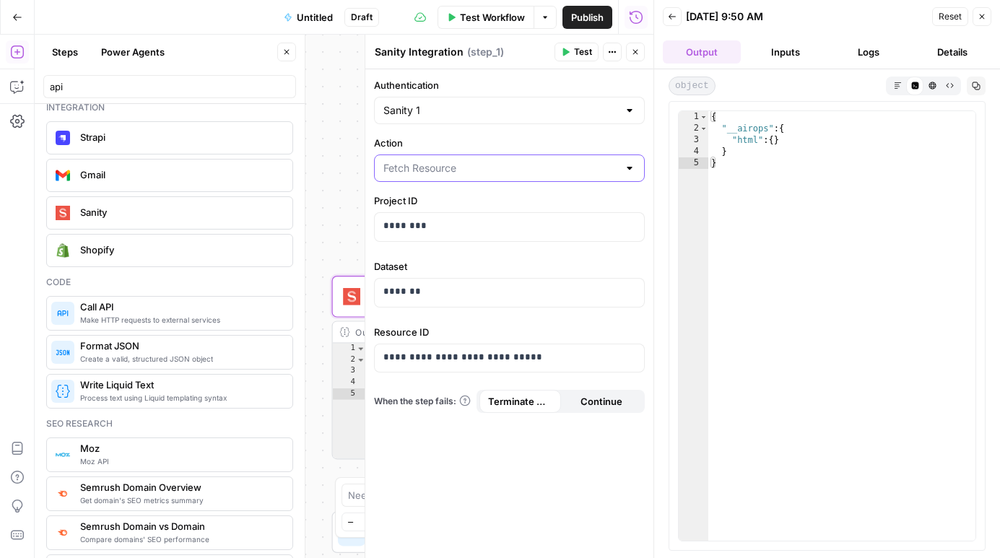
click at [467, 175] on input "Action" at bounding box center [501, 168] width 235 height 14
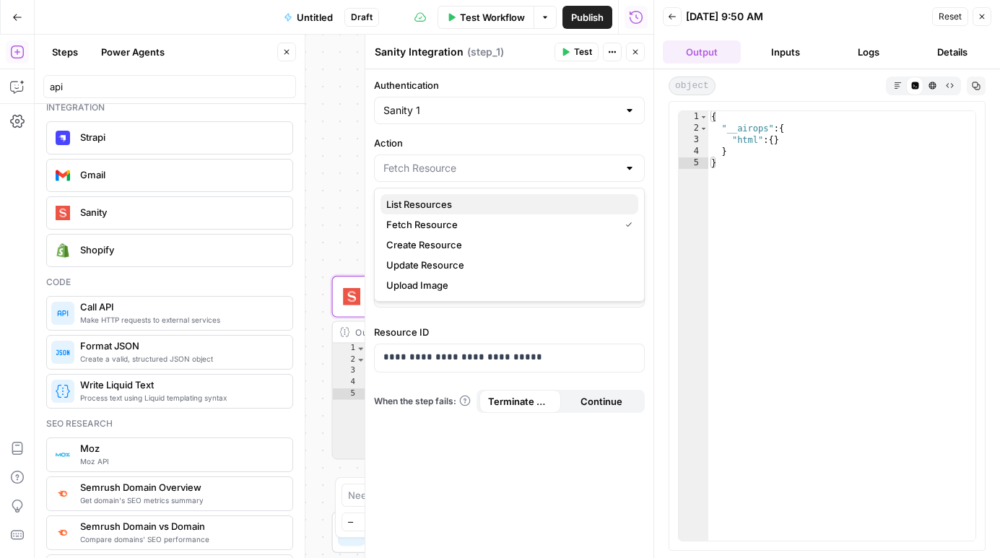
click at [454, 212] on button "List Resources" at bounding box center [510, 204] width 258 height 20
type input "List Resources"
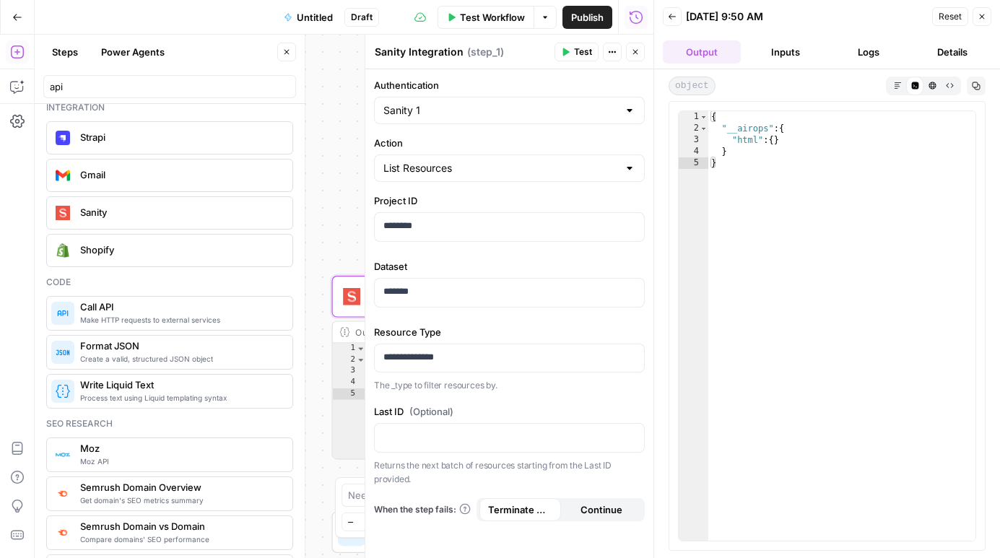
click at [478, 178] on div "List Resources" at bounding box center [509, 168] width 271 height 27
click at [459, 221] on span "Fetch Resource" at bounding box center [506, 224] width 241 height 14
type input "Fetch Resource"
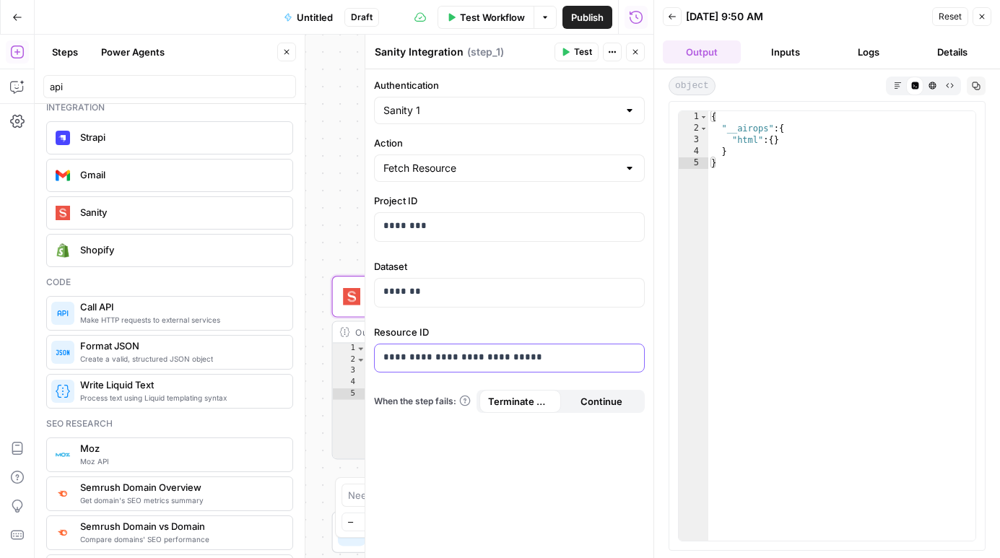
click at [438, 358] on p "**********" at bounding box center [510, 357] width 252 height 14
click at [581, 62] on header "Sanity Integration Sanity Integration ( step_1 ) Test Actions Close" at bounding box center [510, 52] width 288 height 35
click at [581, 49] on span "Test" at bounding box center [583, 52] width 18 height 13
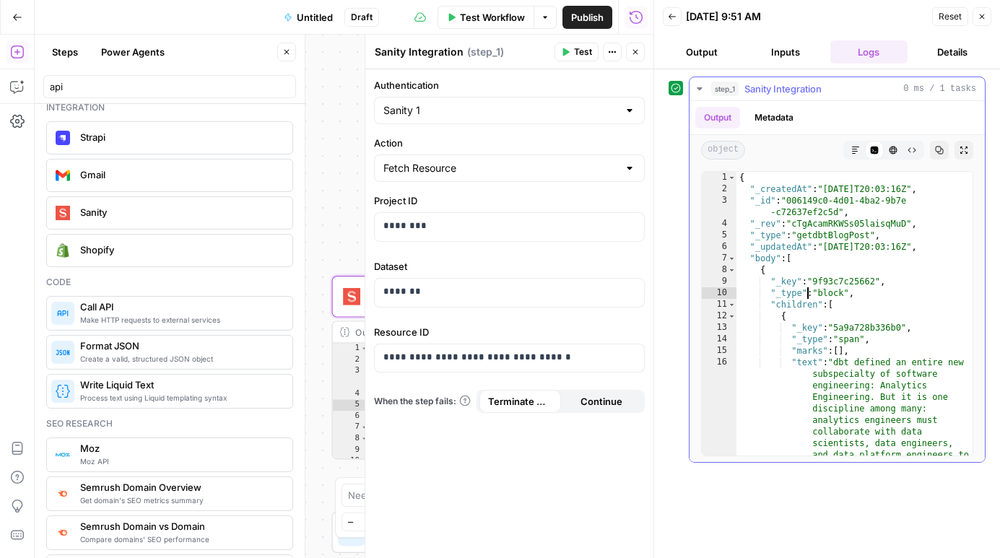
drag, startPoint x: 808, startPoint y: 293, endPoint x: 813, endPoint y: 368, distance: 74.5
click at [813, 368] on div "{ "_createdAt" : "[DATE]T20:03:16Z" , "_id" : "006149c0-4d01-4ba2-9b7e -c72637e…" at bounding box center [855, 418] width 236 height 492
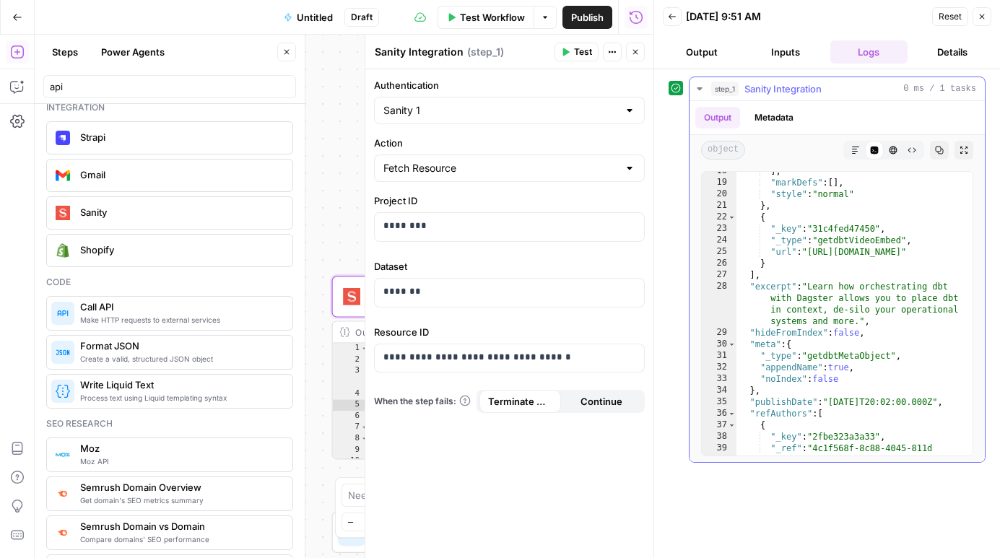
drag, startPoint x: 808, startPoint y: 306, endPoint x: 808, endPoint y: 341, distance: 34.7
click at [808, 341] on div "] , "markDefs" : [ ] , "style" : "normal" } , { "_key" : "31c4fed47450" , "_typ…" at bounding box center [855, 324] width 236 height 319
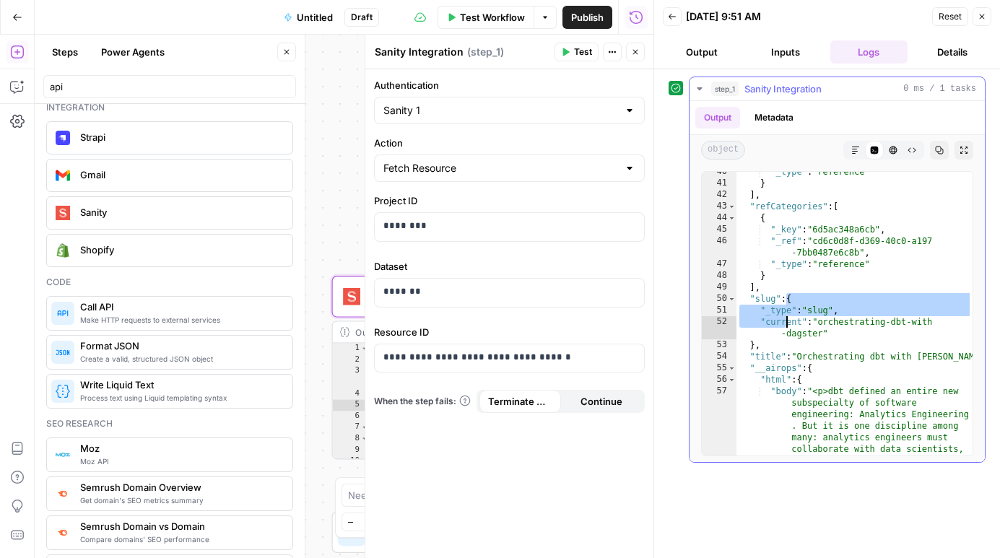
drag, startPoint x: 789, startPoint y: 311, endPoint x: 789, endPoint y: 329, distance: 18.8
click at [789, 329] on div ""_type" : "reference" } ] , "refCategories" : [ { "_key" : "6d5ac348a6cb" , "_r…" at bounding box center [855, 417] width 236 height 503
type textarea "**********"
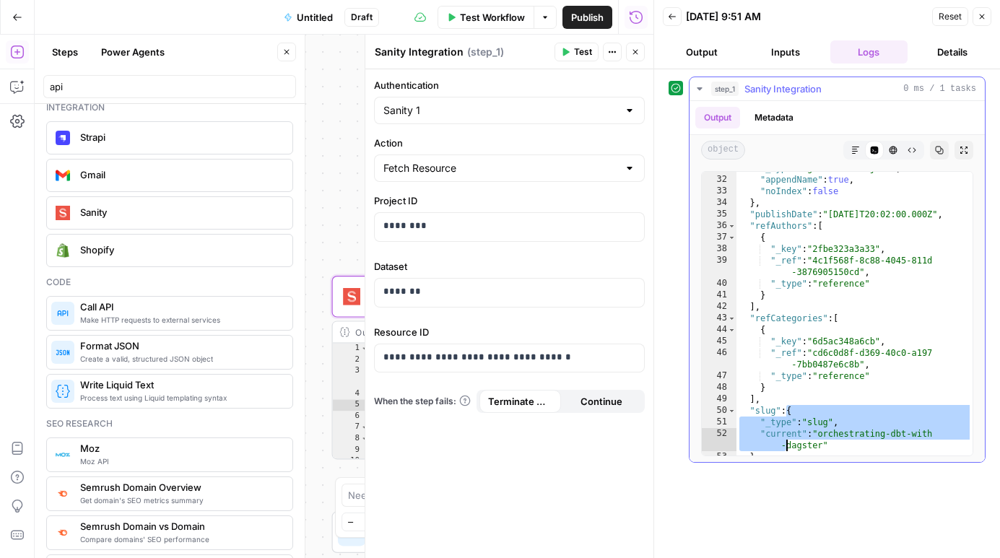
scroll to position [585, 0]
